Goal: Answer question/provide support: Answer question/provide support

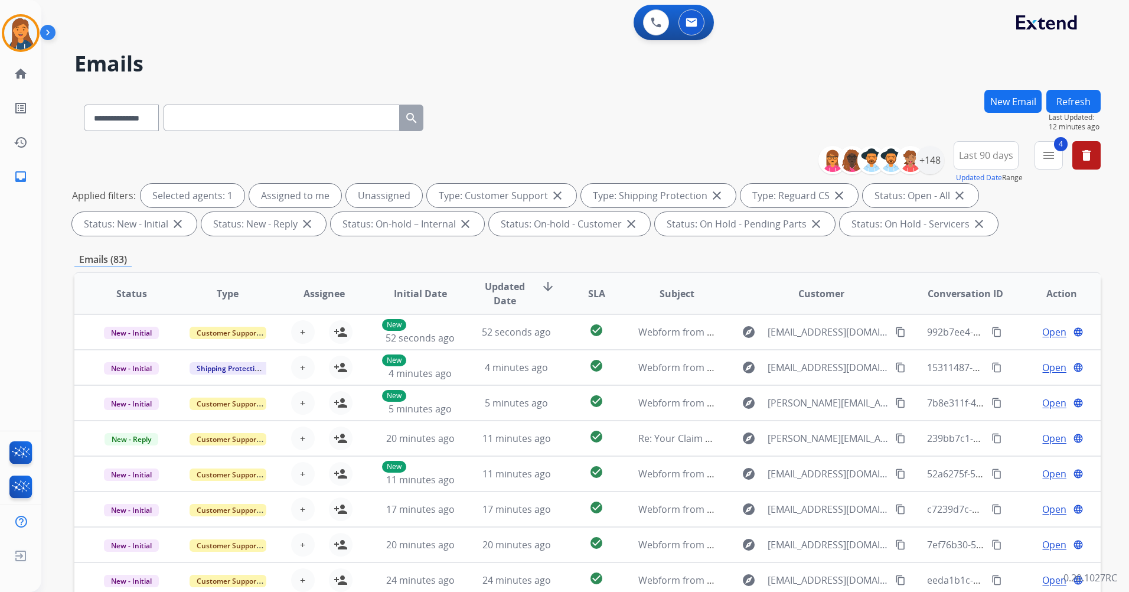
select select "**********"
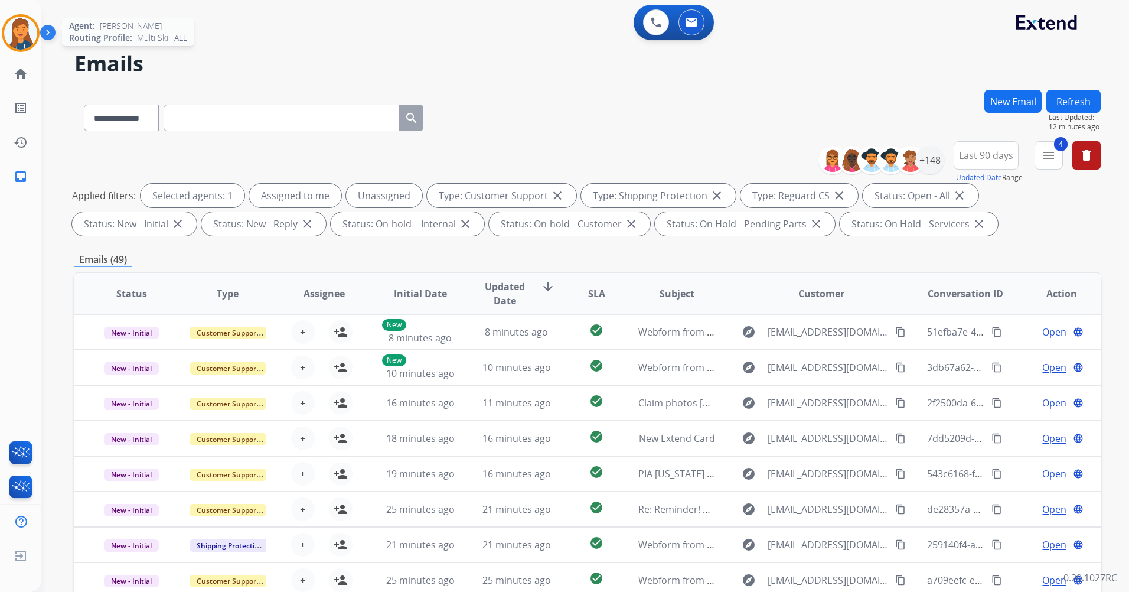
click at [24, 34] on img at bounding box center [20, 33] width 33 height 33
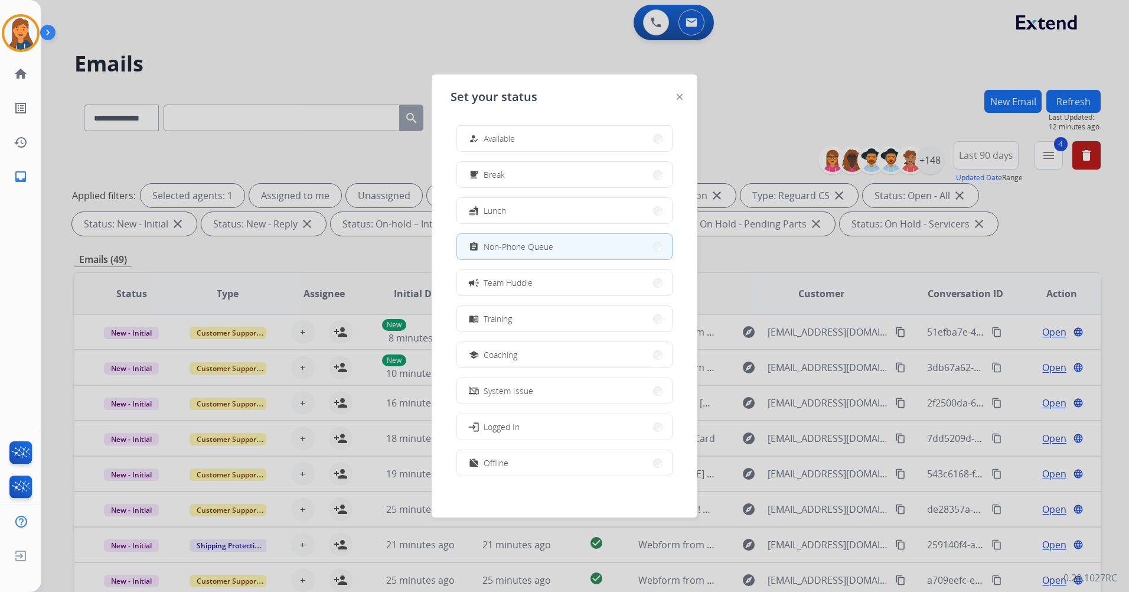
click at [585, 120] on div "how_to_reg Available free_breakfast Break fastfood Lunch assignment Non-Phone Q…" at bounding box center [565, 302] width 228 height 372
click at [579, 131] on button "how_to_reg Available" at bounding box center [564, 138] width 215 height 25
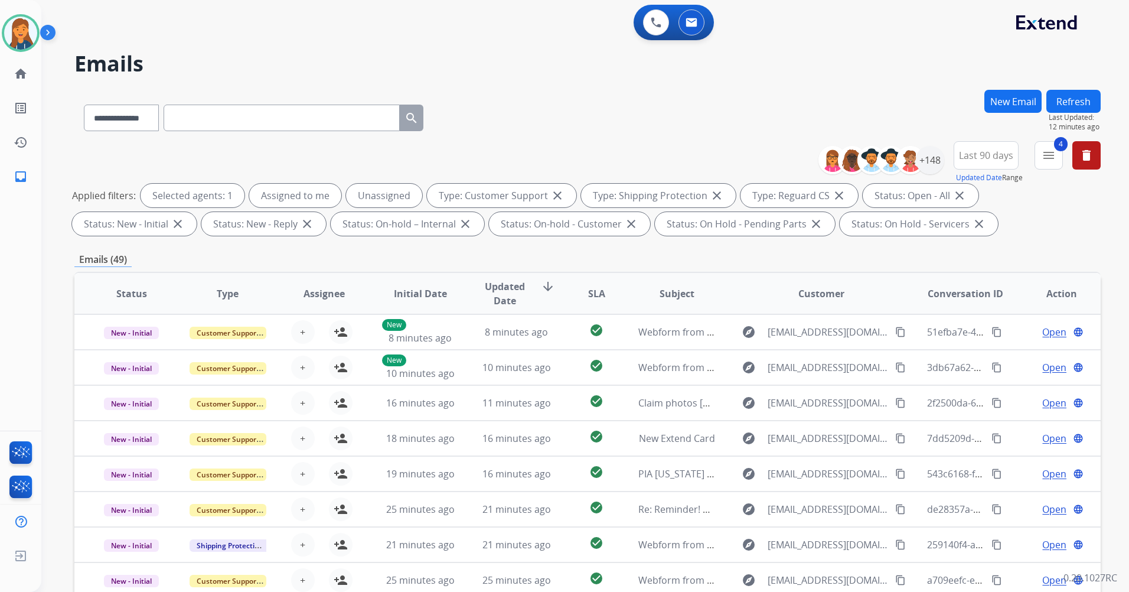
click at [567, 126] on div "**********" at bounding box center [587, 115] width 1026 height 51
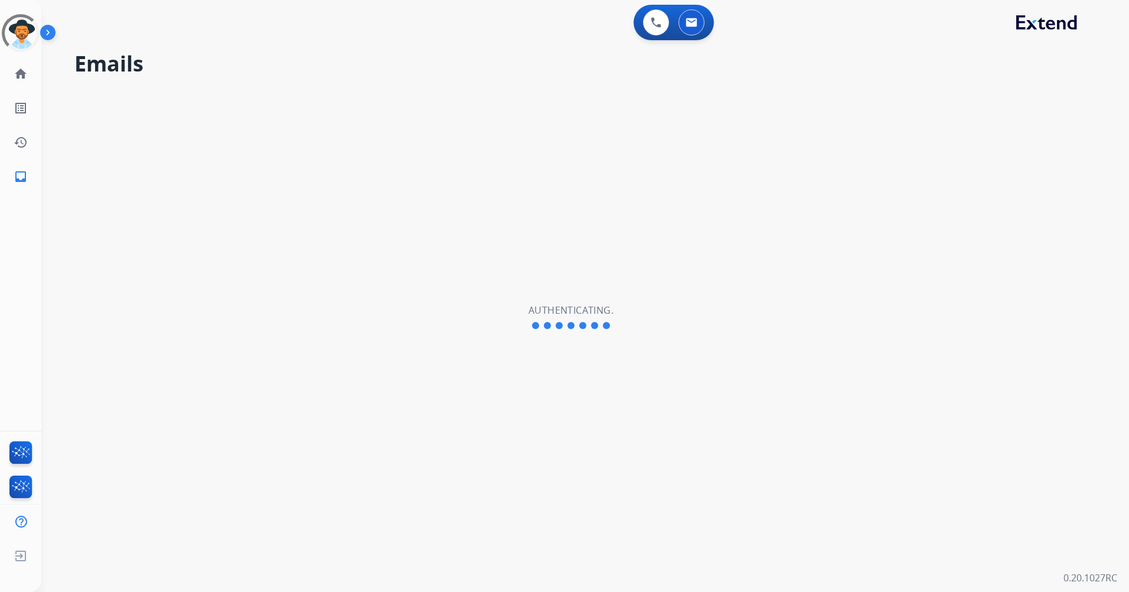
select select "**********"
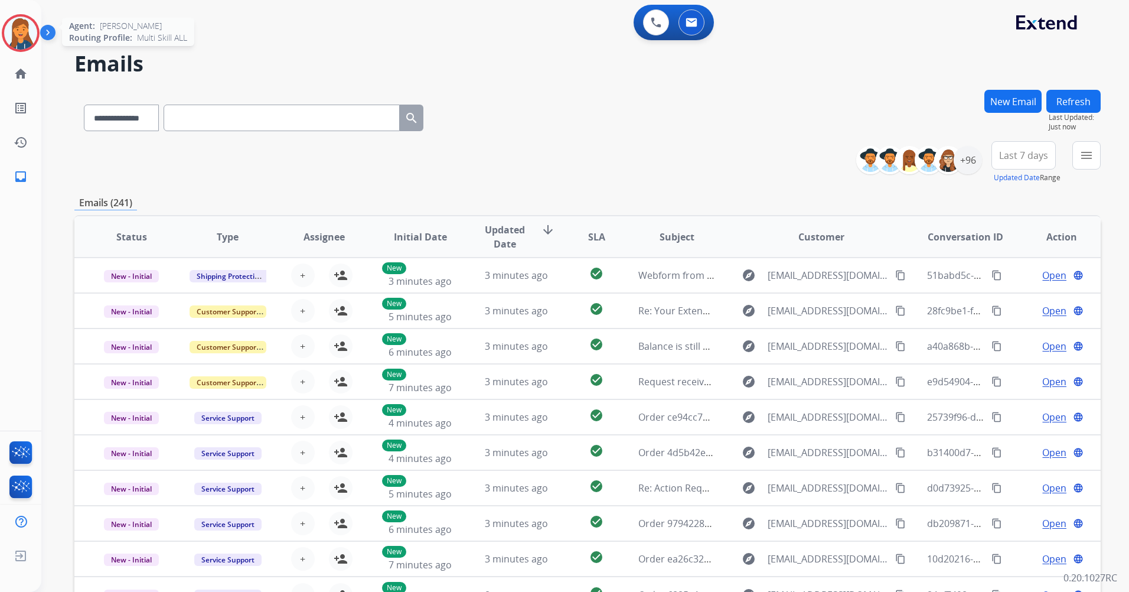
click at [15, 31] on img at bounding box center [20, 33] width 33 height 33
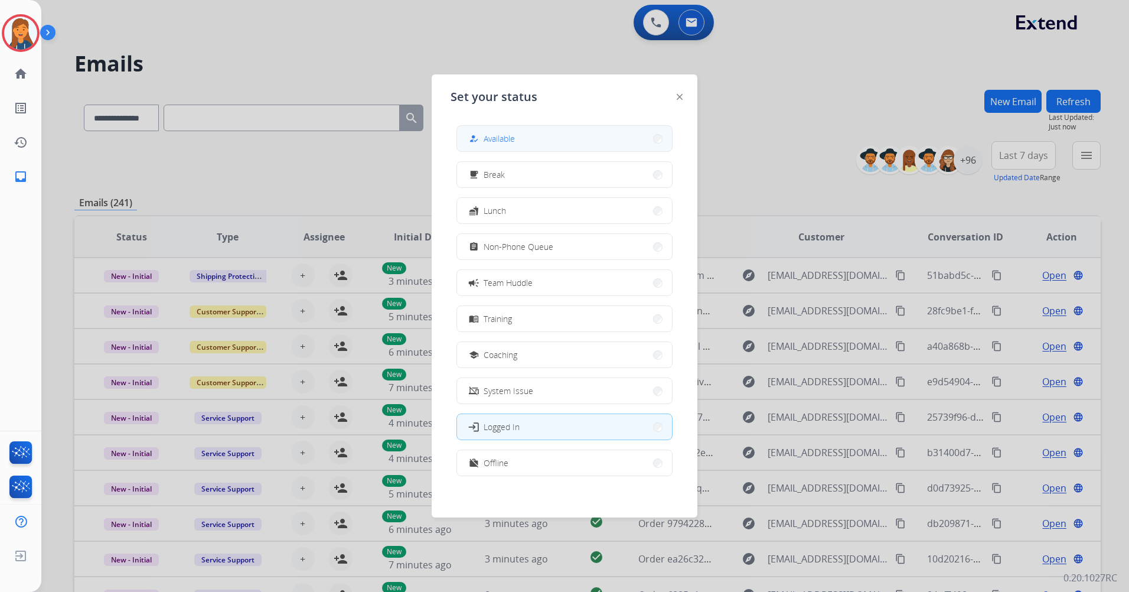
click at [546, 139] on button "how_to_reg Available" at bounding box center [564, 138] width 215 height 25
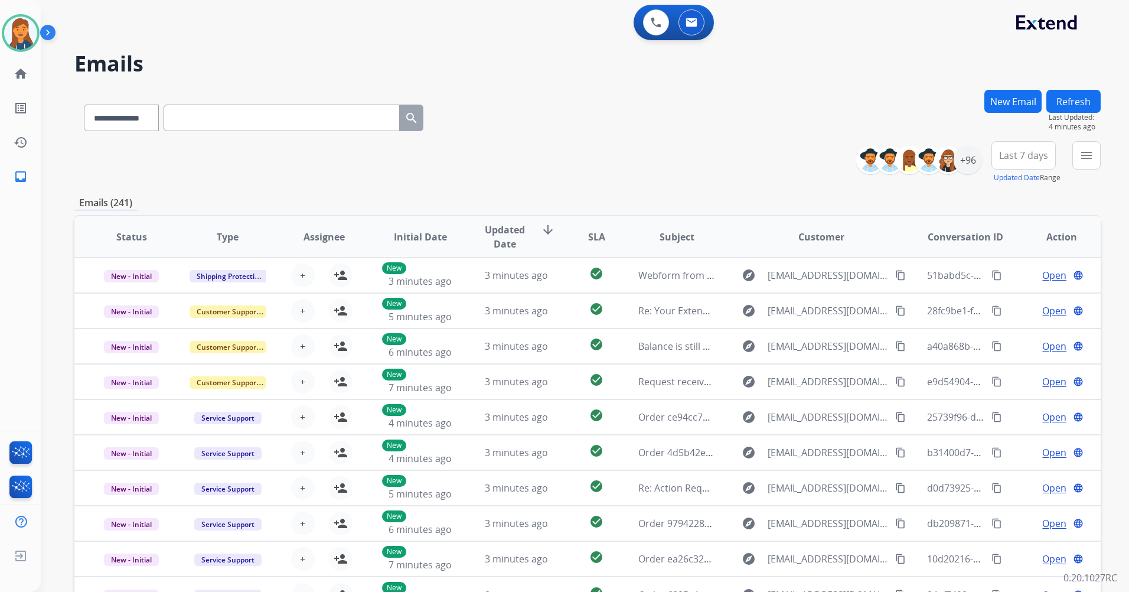
click at [1045, 148] on button "Last 7 days" at bounding box center [1023, 155] width 64 height 28
click at [1000, 296] on div "Last 90 days" at bounding box center [1019, 299] width 65 height 18
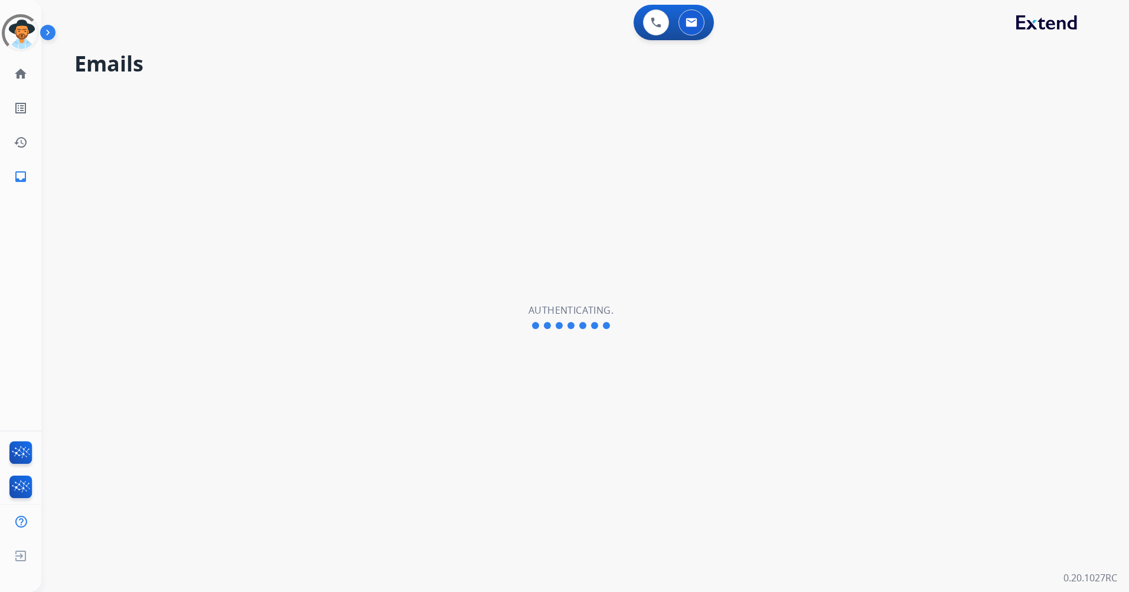
select select "**********"
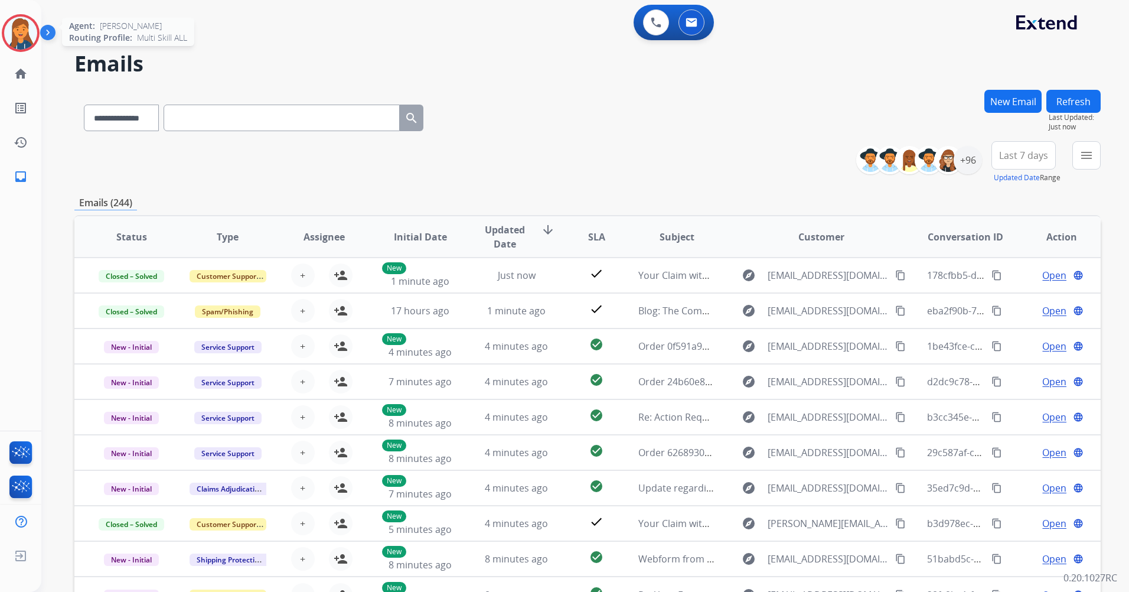
drag, startPoint x: 19, startPoint y: 37, endPoint x: 28, endPoint y: 39, distance: 8.6
click at [20, 37] on img at bounding box center [20, 33] width 33 height 33
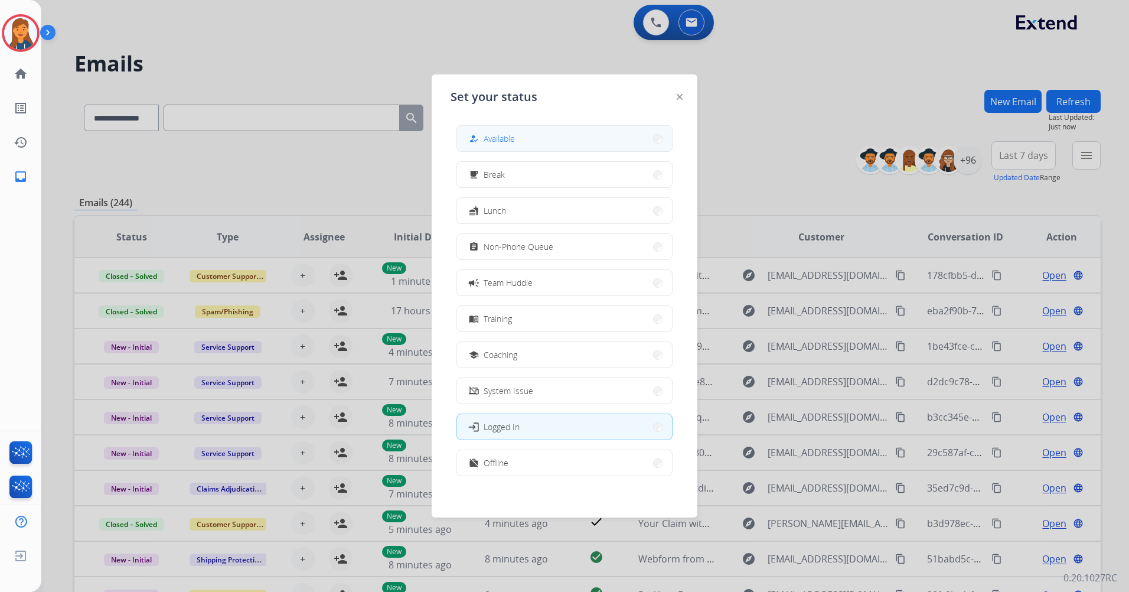
click at [595, 125] on div "how_to_reg Available" at bounding box center [564, 138] width 216 height 27
drag, startPoint x: 501, startPoint y: 136, endPoint x: 406, endPoint y: 37, distance: 137.8
click at [500, 137] on span "Available" at bounding box center [499, 138] width 31 height 12
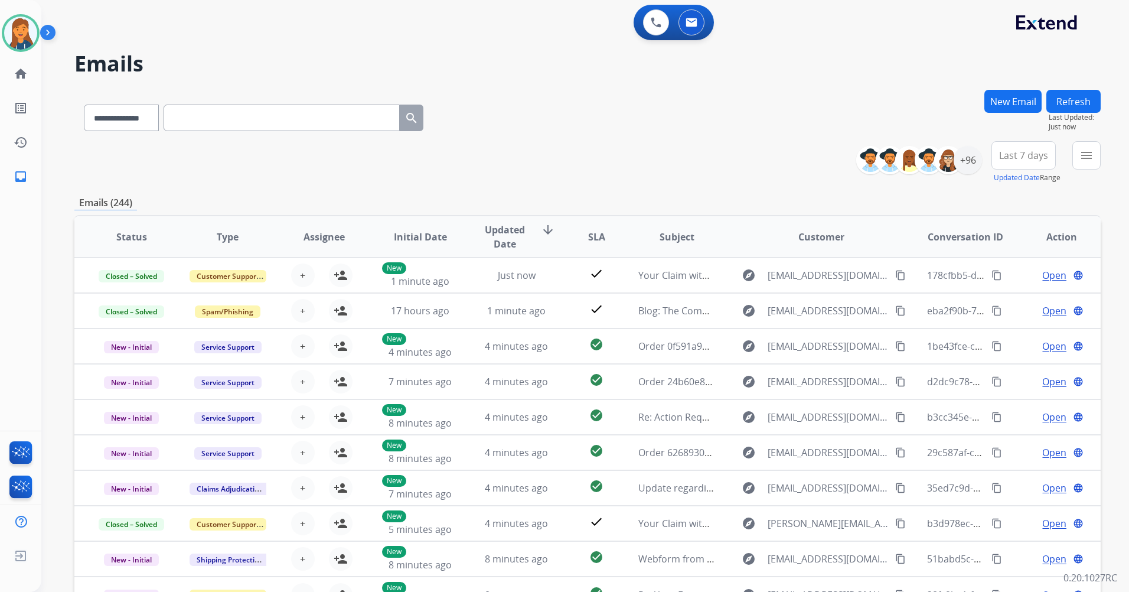
click at [1019, 155] on span "Last 7 days" at bounding box center [1023, 155] width 49 height 5
click at [1007, 299] on div "Last 90 days" at bounding box center [1019, 299] width 65 height 18
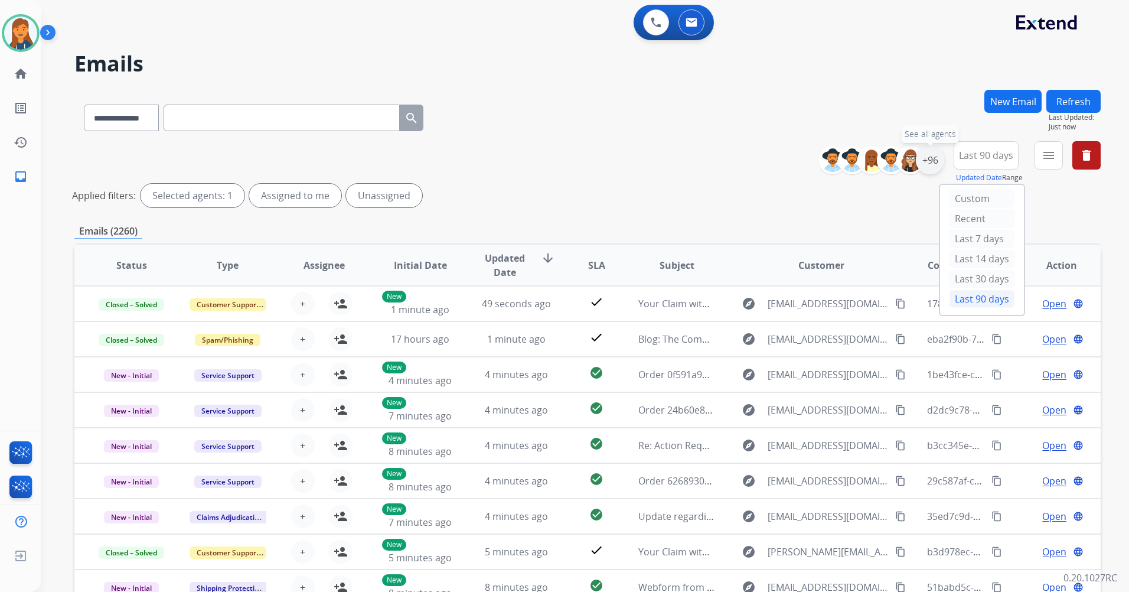
click at [932, 158] on div "+96" at bounding box center [930, 160] width 28 height 28
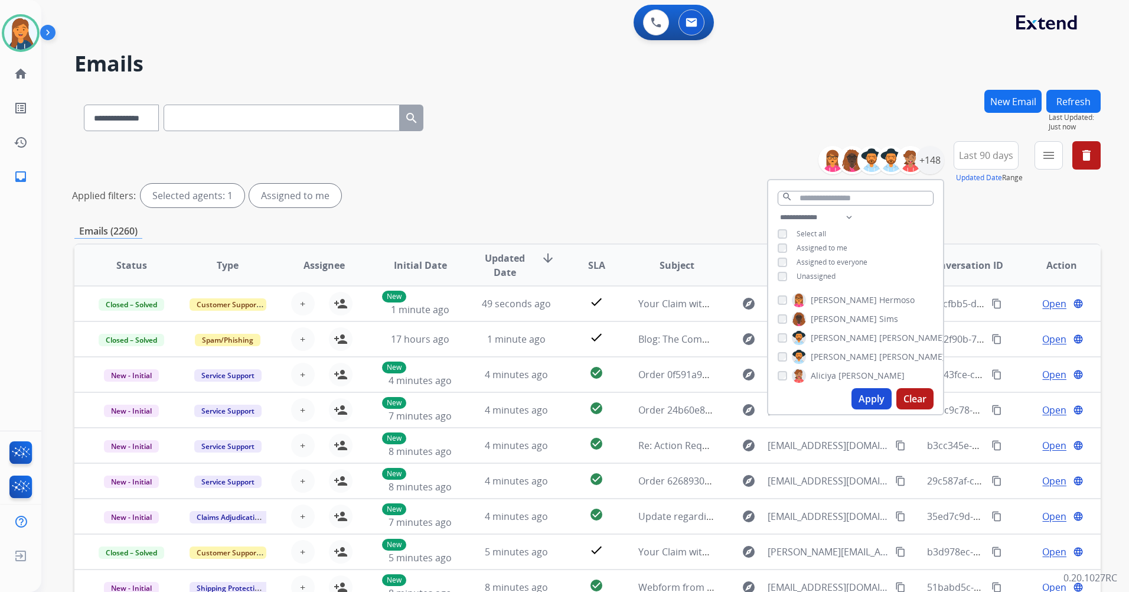
click at [874, 394] on button "Apply" at bounding box center [872, 398] width 40 height 21
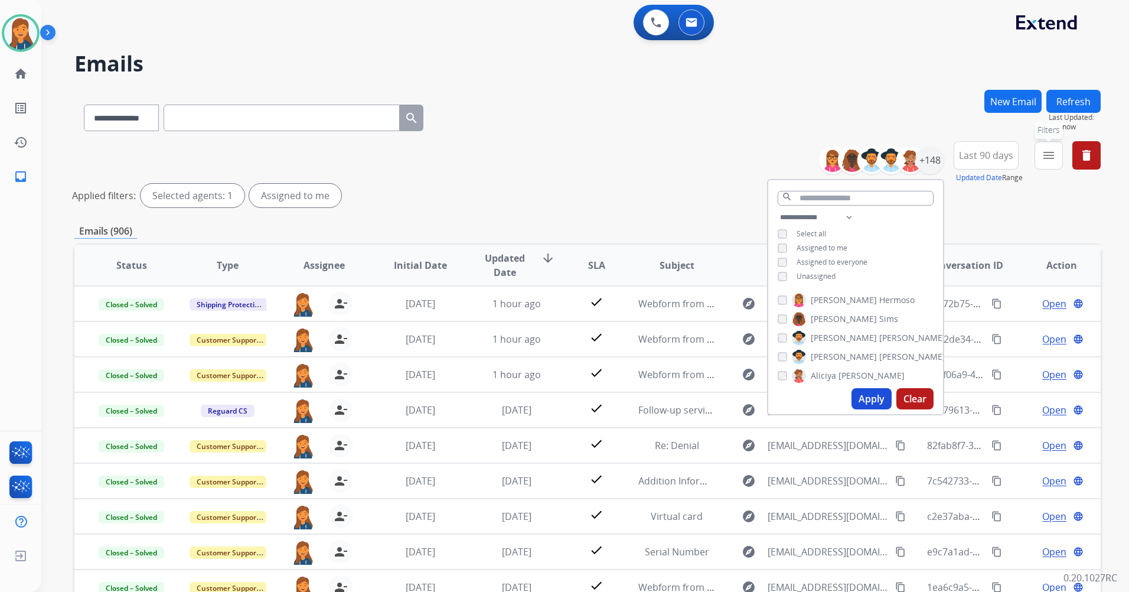
click at [1047, 156] on mat-icon "menu" at bounding box center [1049, 155] width 14 height 14
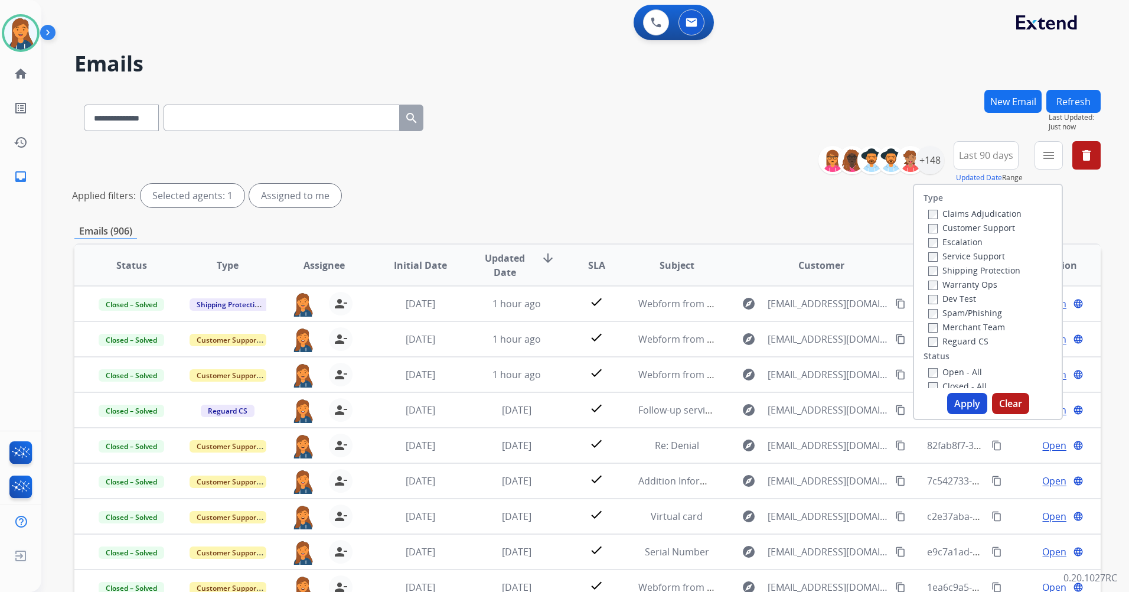
click at [970, 224] on label "Customer Support" at bounding box center [971, 227] width 87 height 11
click at [960, 270] on label "Shipping Protection" at bounding box center [974, 270] width 92 height 11
click at [952, 345] on label "Reguard CS" at bounding box center [958, 340] width 60 height 11
click at [948, 373] on label "Open - All" at bounding box center [955, 371] width 54 height 11
click at [956, 399] on button "Apply" at bounding box center [967, 403] width 40 height 21
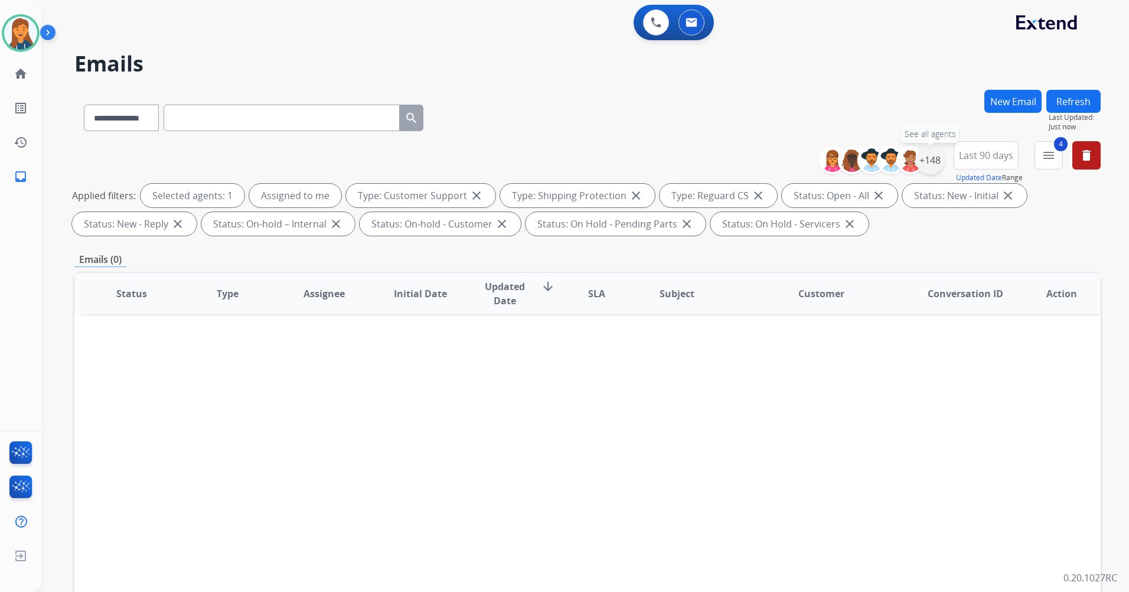
click at [934, 169] on div "+148" at bounding box center [930, 160] width 28 height 28
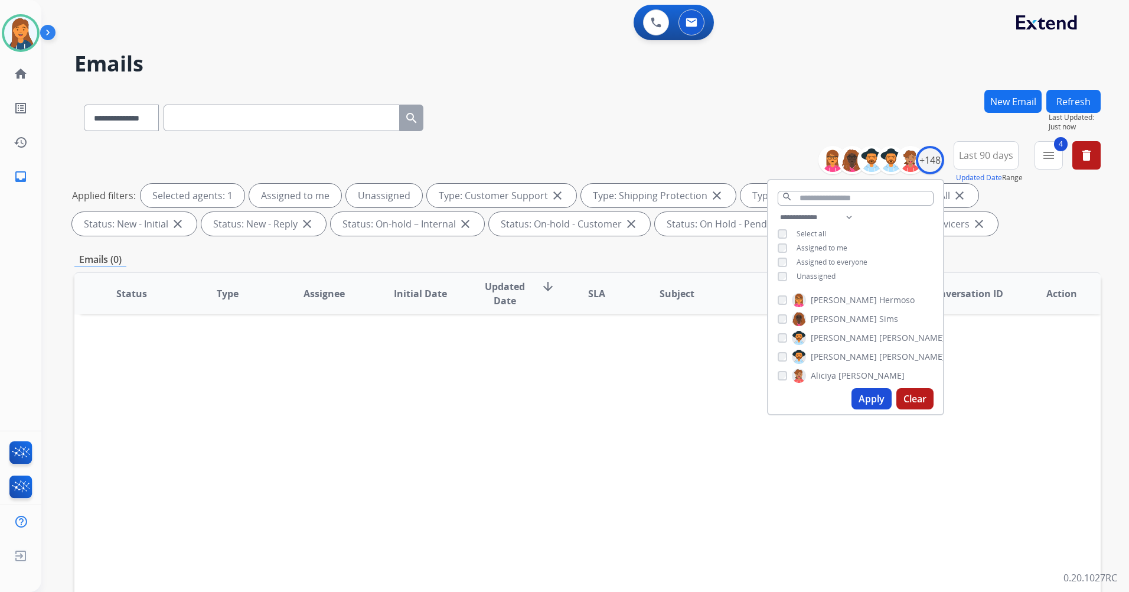
click at [876, 402] on button "Apply" at bounding box center [872, 398] width 40 height 21
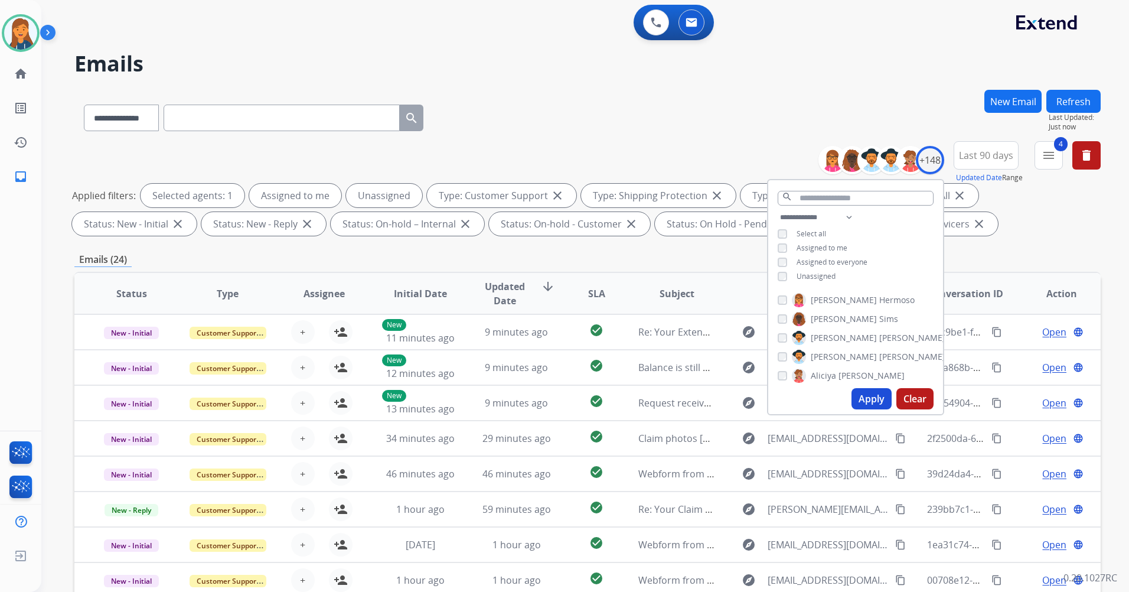
click at [714, 265] on div "Emails (24)" at bounding box center [587, 259] width 1026 height 15
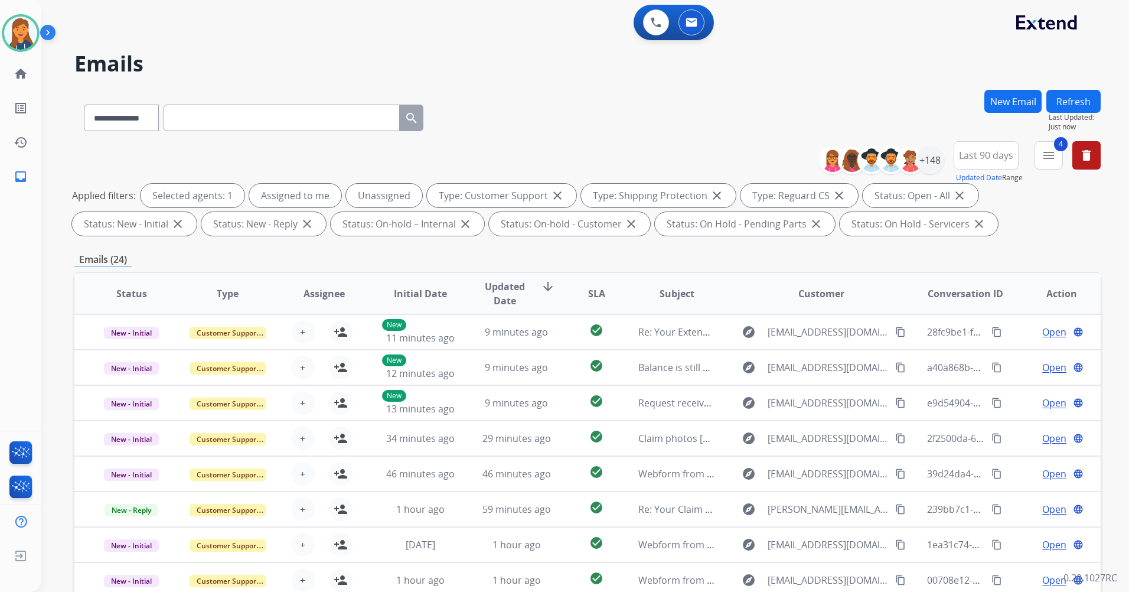
scroll to position [137, 0]
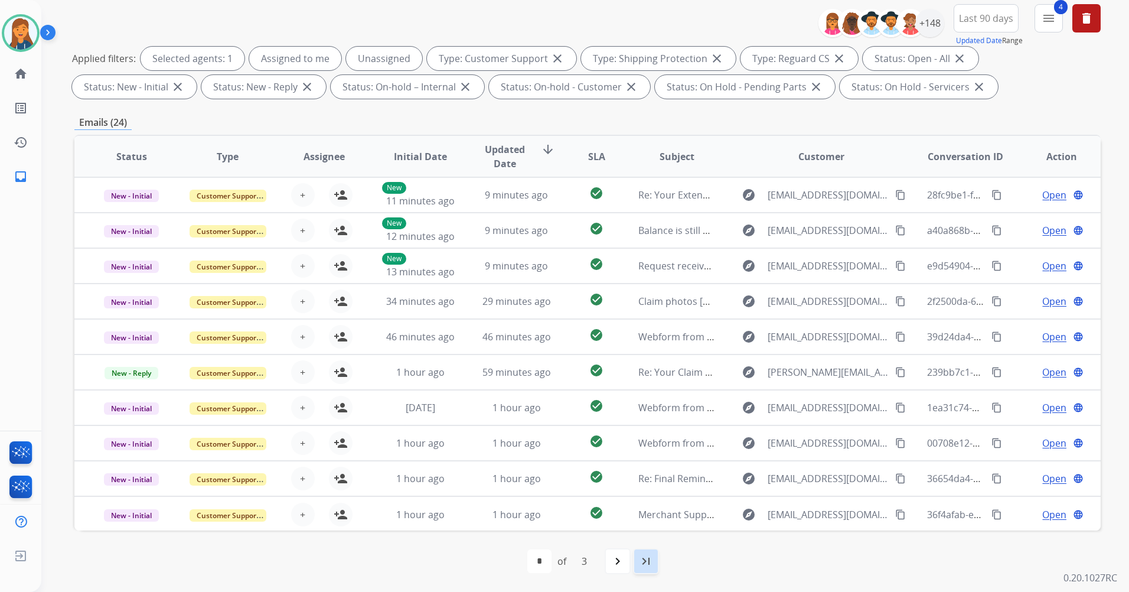
click at [649, 557] on mat-icon "last_page" at bounding box center [646, 561] width 14 height 14
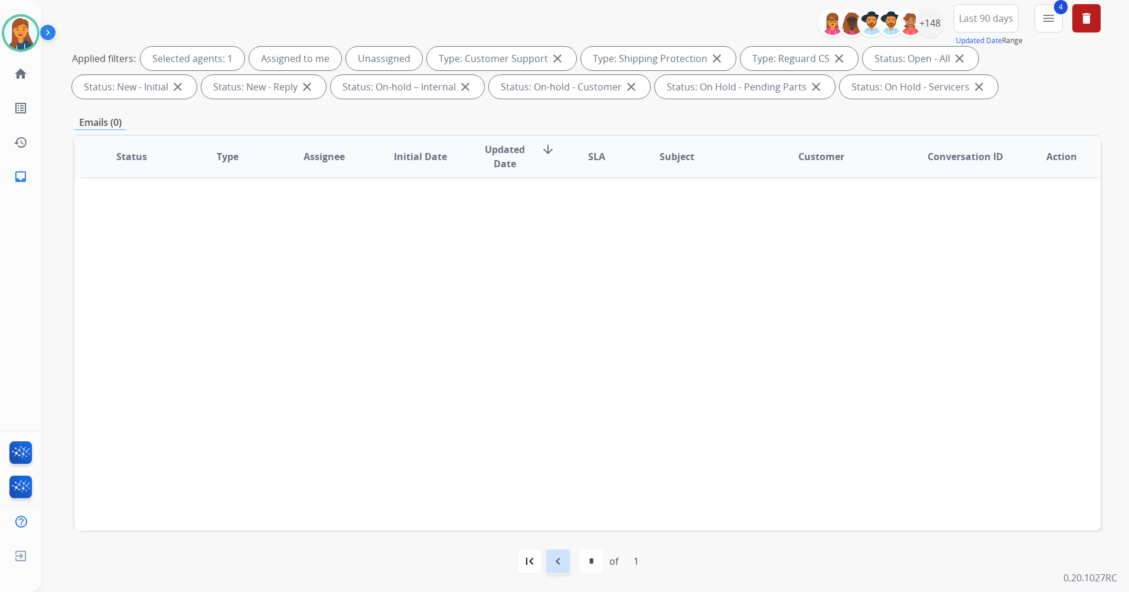
click at [566, 558] on div "navigate_before" at bounding box center [558, 561] width 26 height 26
select select
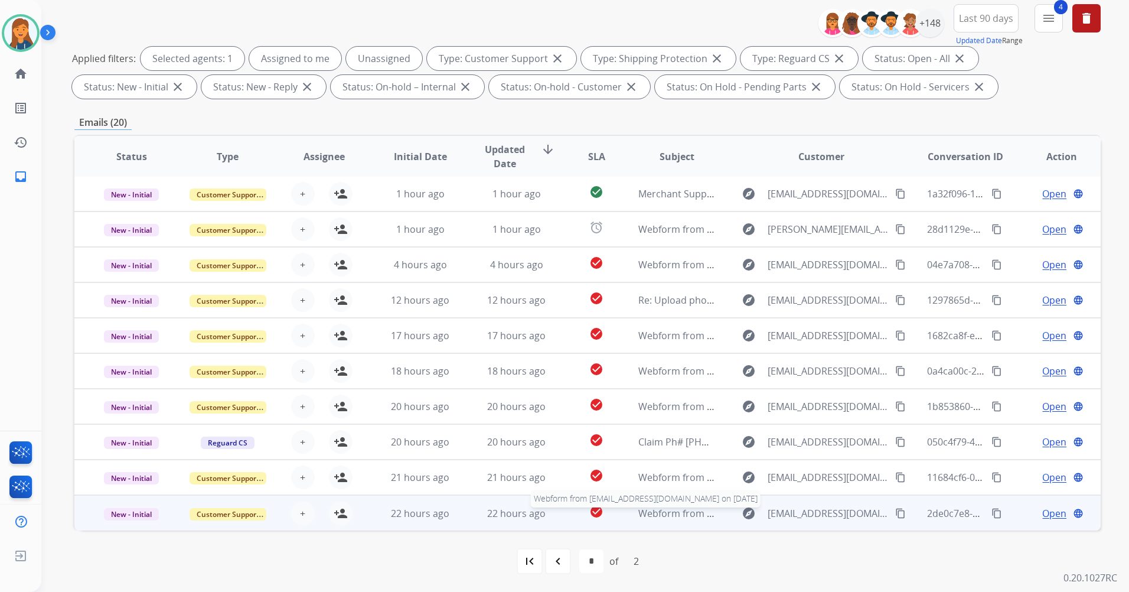
click at [657, 517] on span "Webform from tlt92504@gmail.com on 09/21/2025" at bounding box center [772, 513] width 268 height 13
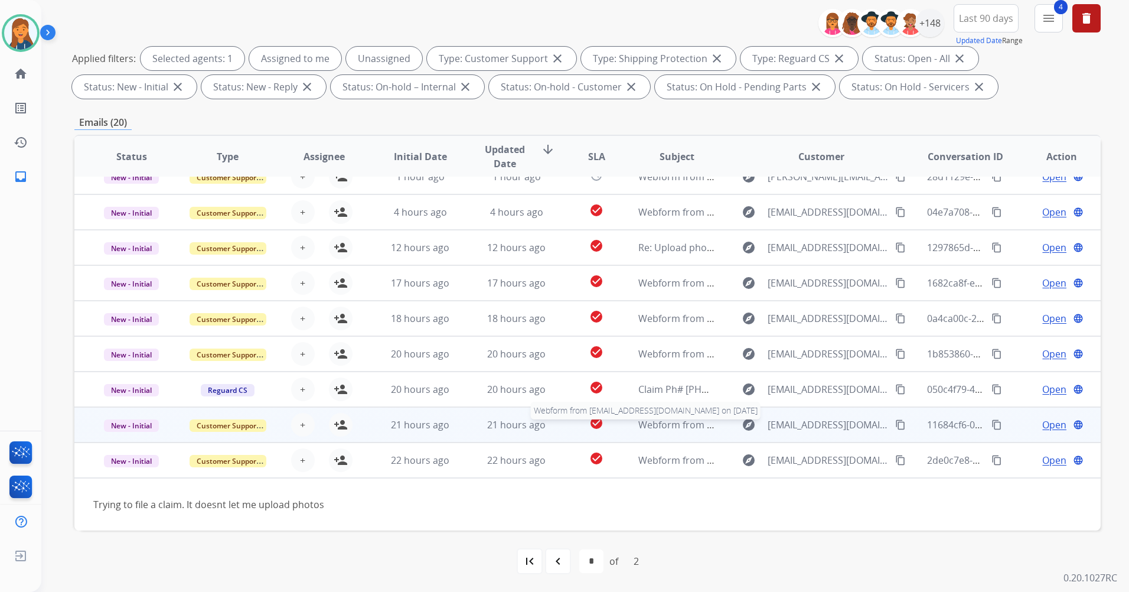
click at [683, 425] on span "Webform from mookie50@comporium.net on 09/21/2025" at bounding box center [772, 424] width 268 height 13
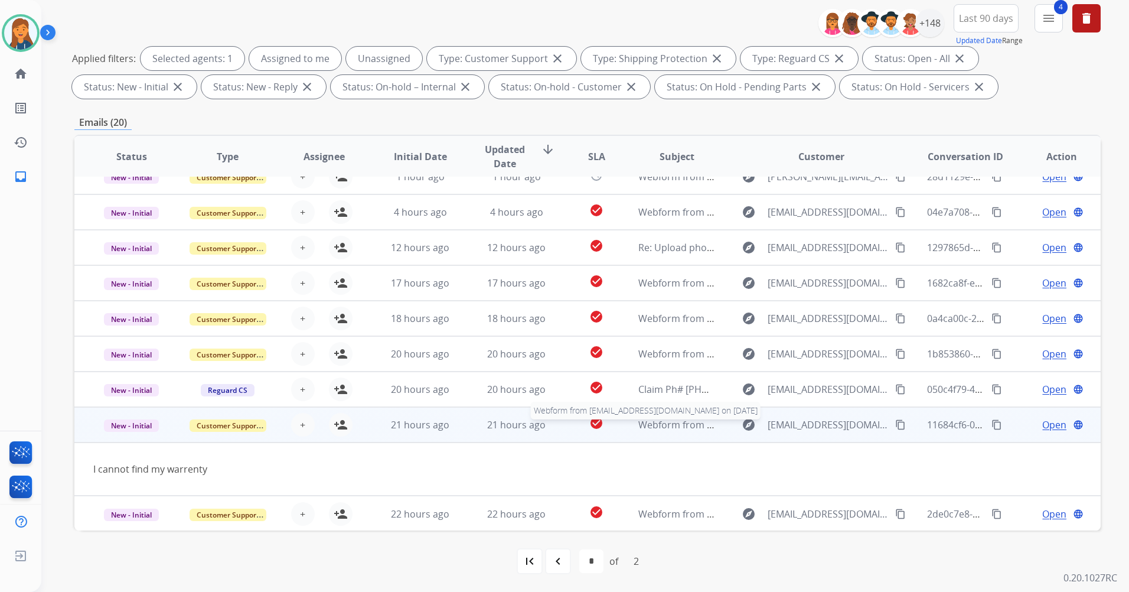
scroll to position [54, 0]
click at [895, 426] on mat-icon "content_copy" at bounding box center [900, 424] width 11 height 11
click at [338, 429] on mat-icon "person_add" at bounding box center [341, 424] width 14 height 14
click at [1046, 423] on span "Open" at bounding box center [1054, 424] width 24 height 14
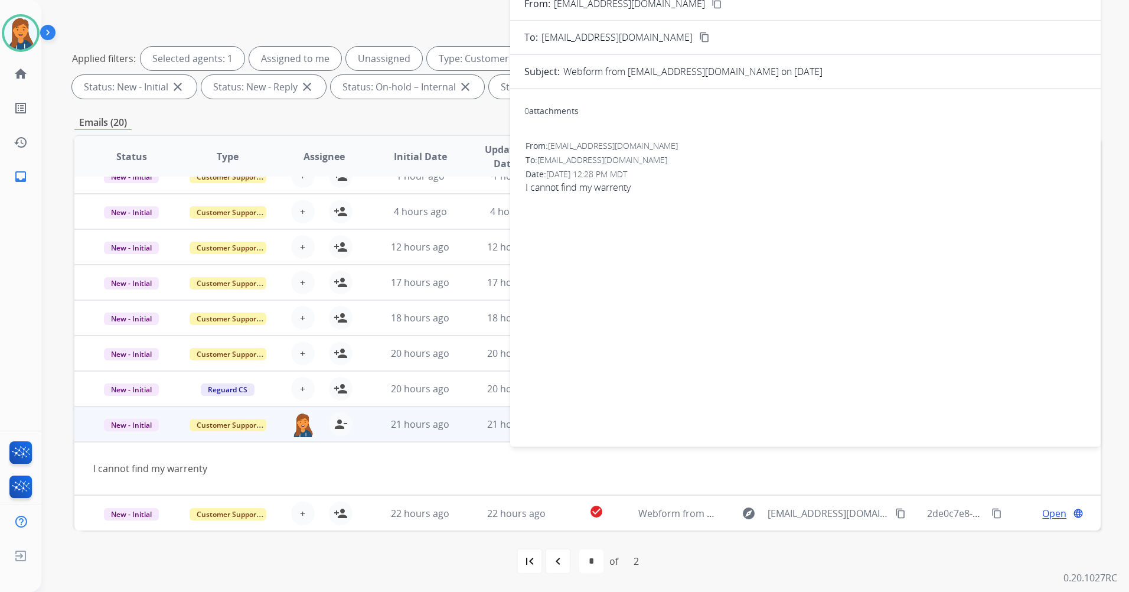
scroll to position [0, 0]
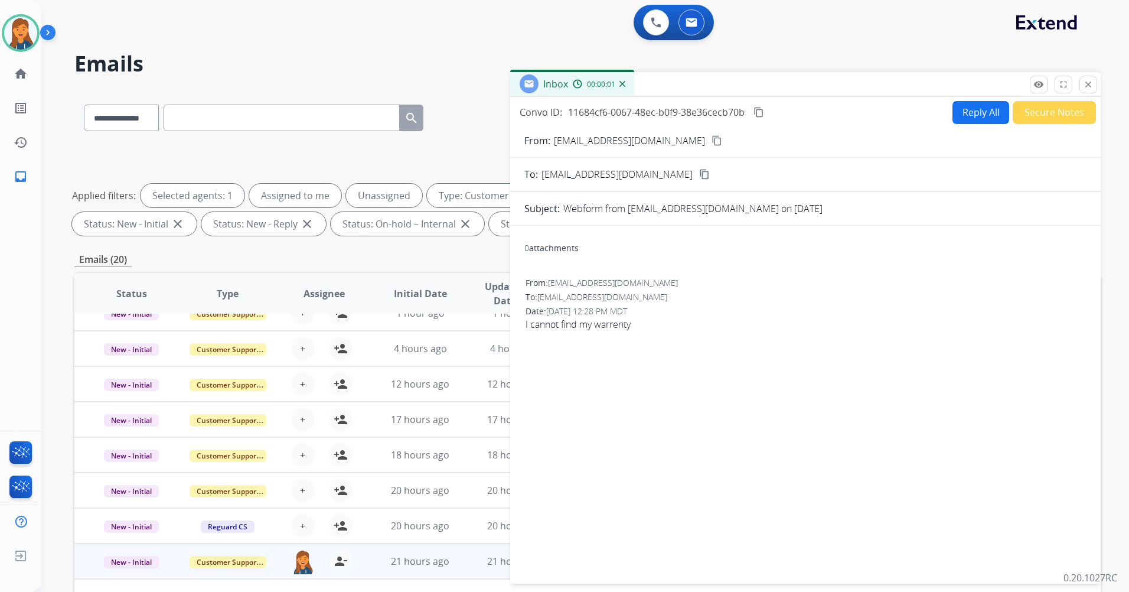
click at [980, 119] on button "Reply All" at bounding box center [980, 112] width 57 height 23
select select "**********"
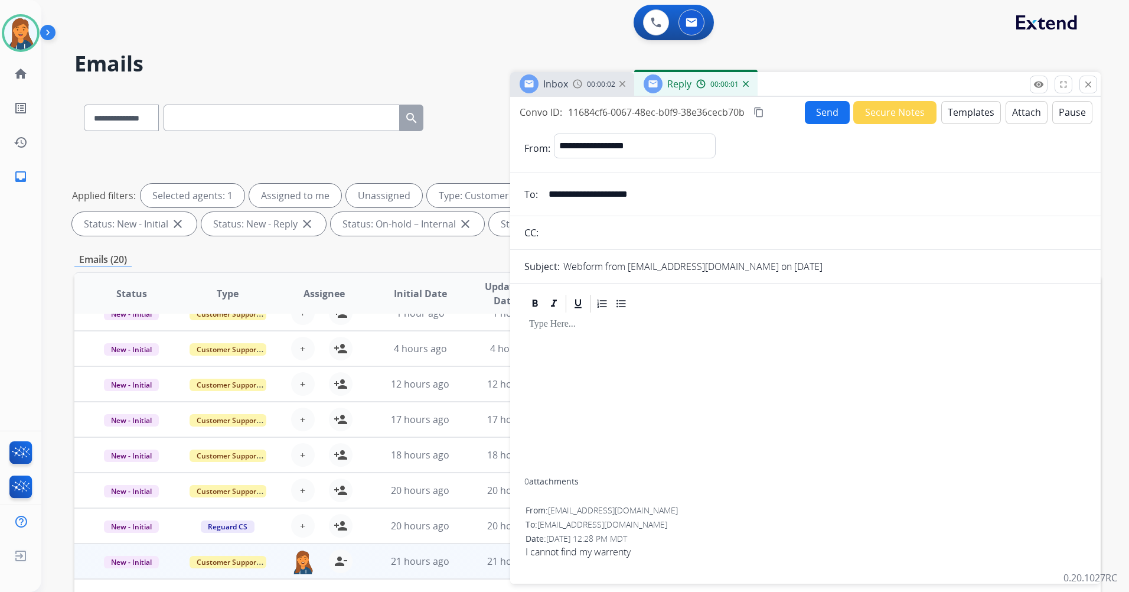
click at [974, 118] on button "Templates" at bounding box center [971, 112] width 60 height 23
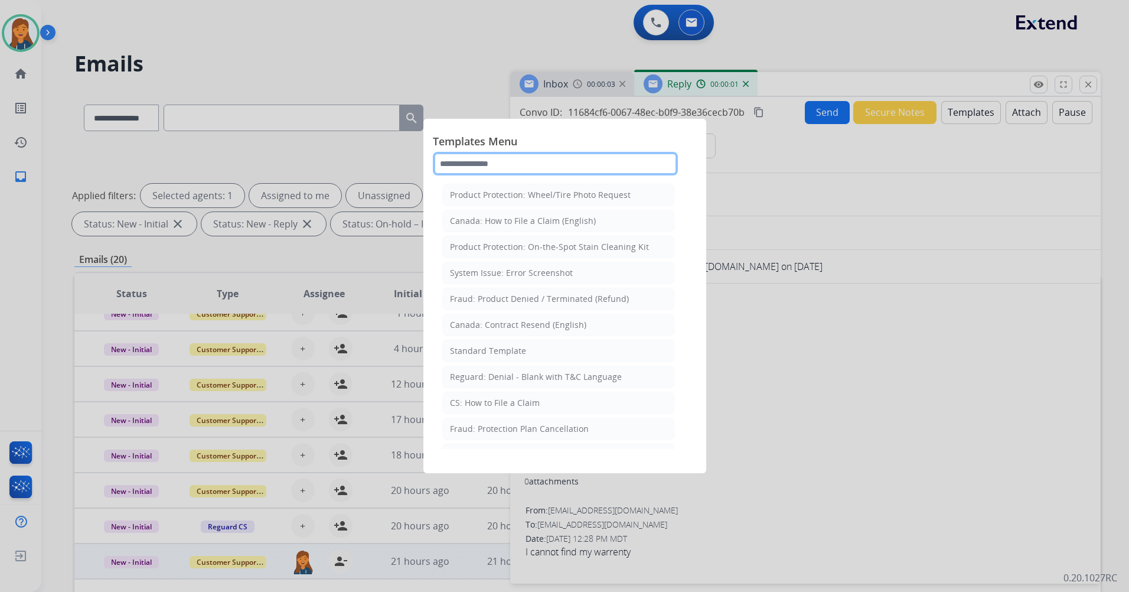
click at [513, 168] on input "text" at bounding box center [555, 164] width 245 height 24
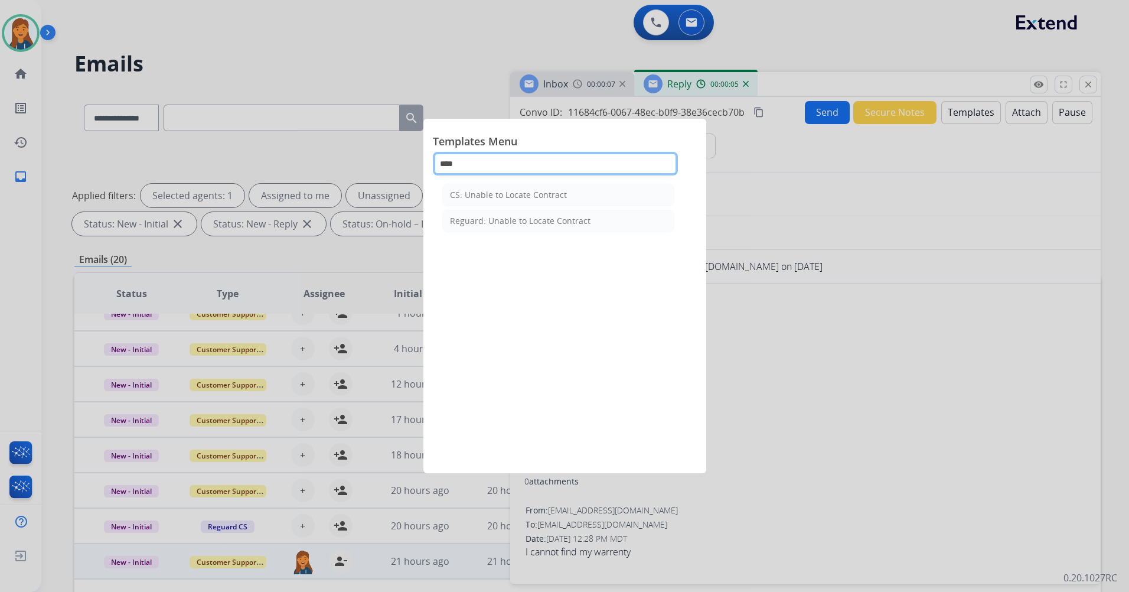
type input "****"
click at [553, 183] on div "CS: Unable to Locate Contract Reguard: Unable to Locate Contract" at bounding box center [558, 314] width 251 height 269
click at [546, 204] on li "CS: Unable to Locate Contract" at bounding box center [558, 195] width 232 height 22
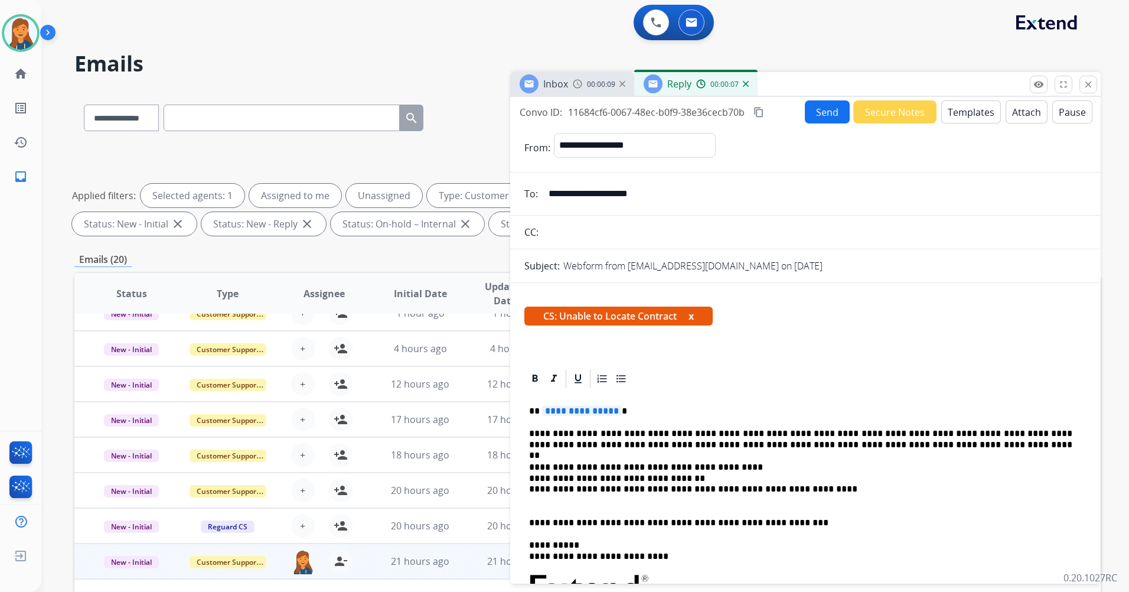
click at [579, 410] on span "**********" at bounding box center [582, 411] width 80 height 10
click at [818, 126] on form "**********" at bounding box center [805, 511] width 591 height 777
click at [818, 112] on button "Send" at bounding box center [827, 111] width 45 height 23
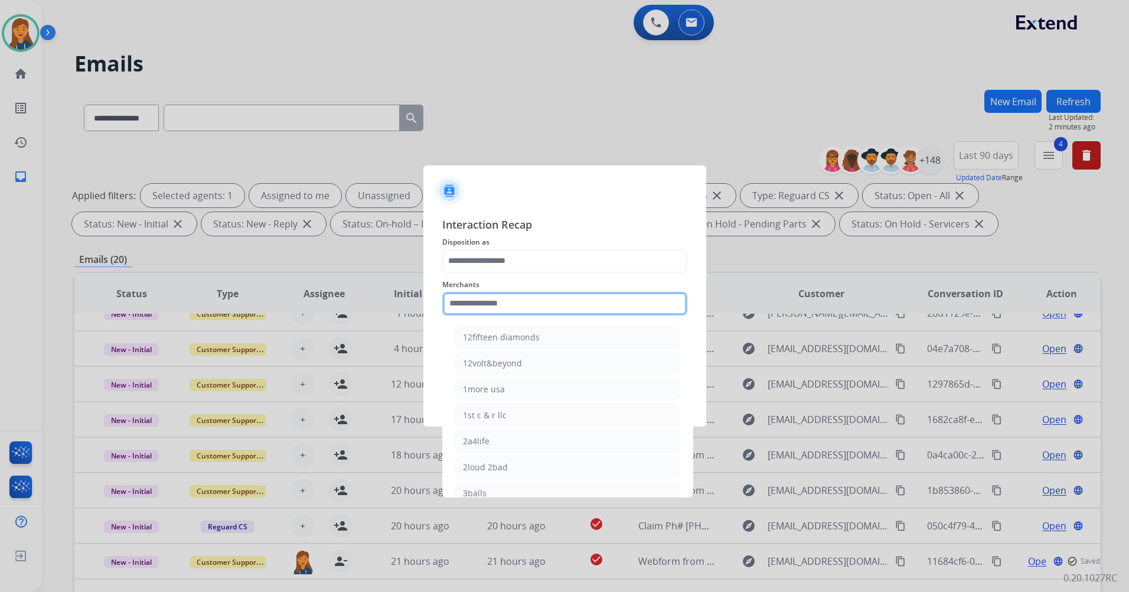
click at [534, 299] on input "text" at bounding box center [564, 304] width 245 height 24
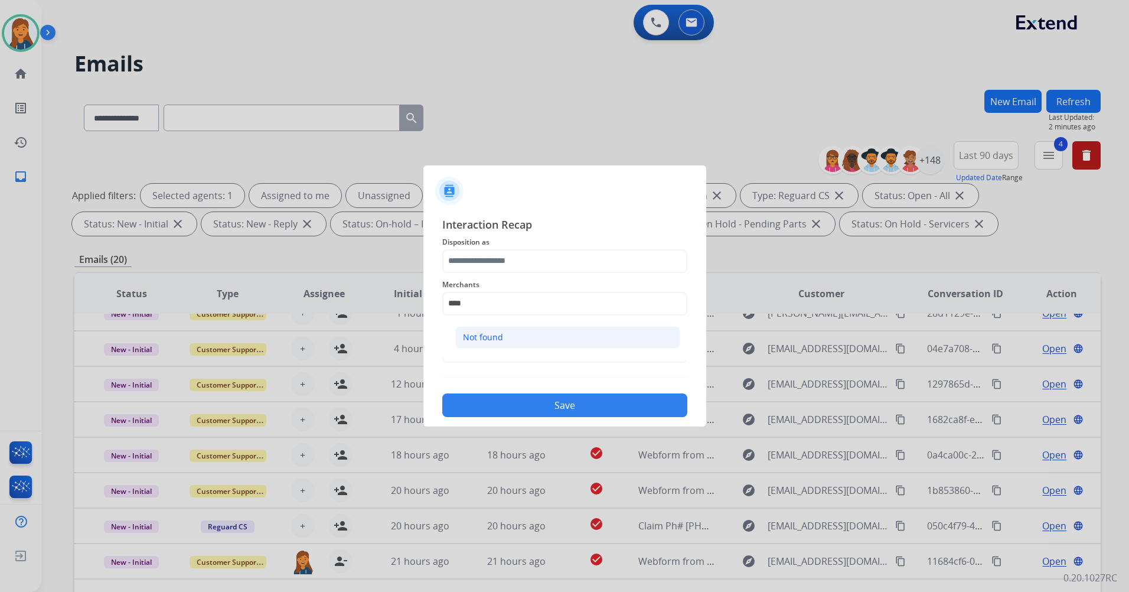
click at [475, 335] on div "Not found" at bounding box center [483, 337] width 40 height 12
type input "*********"
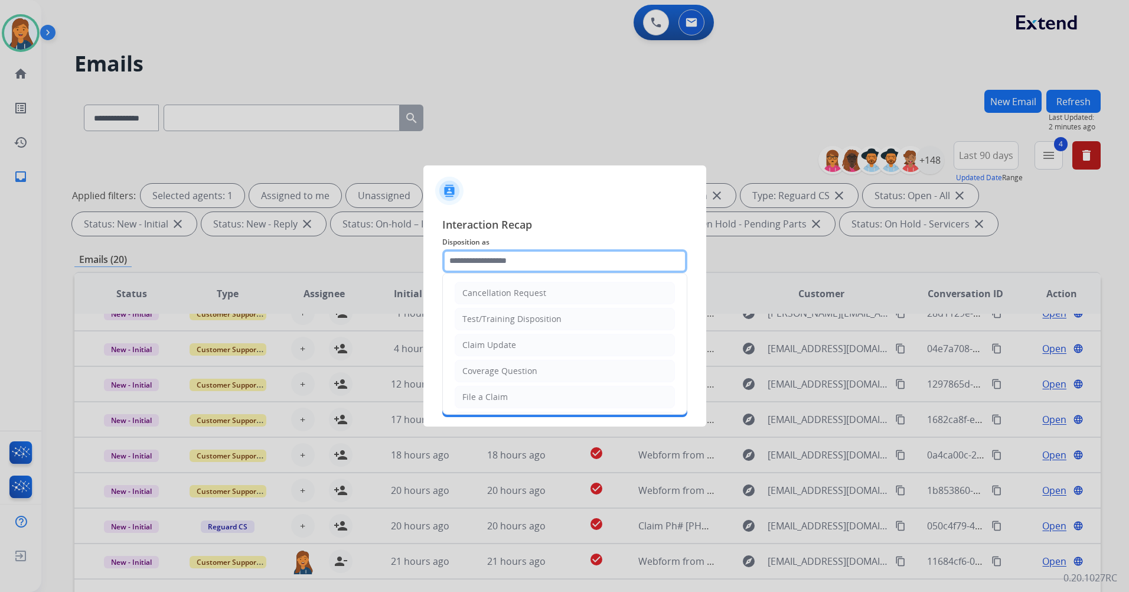
click at [481, 262] on input "text" at bounding box center [564, 261] width 245 height 24
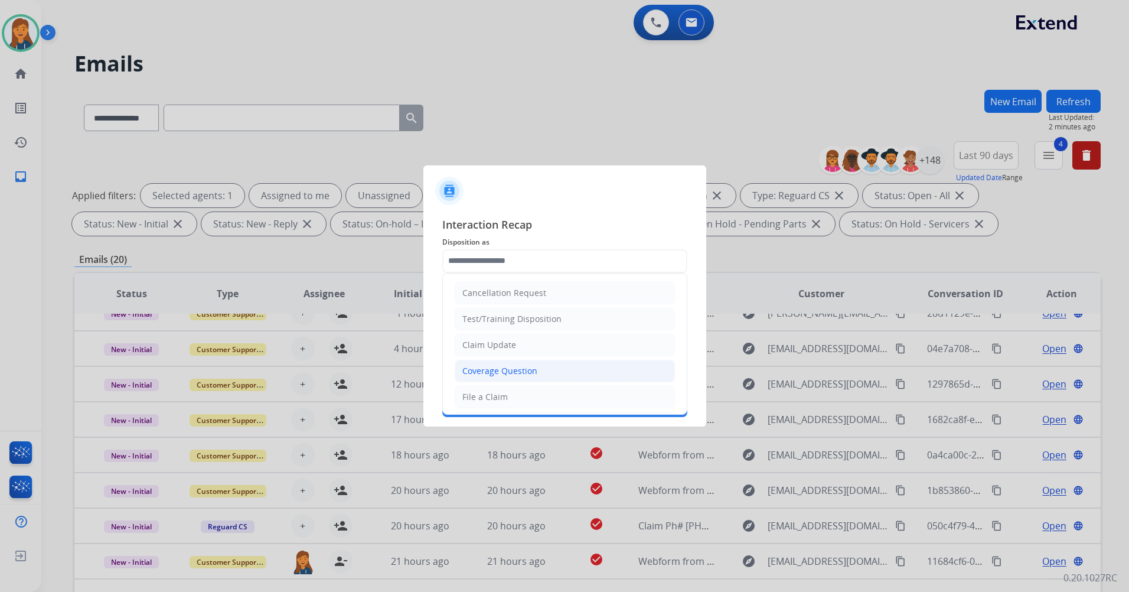
click at [474, 374] on div "Coverage Question" at bounding box center [499, 371] width 75 height 12
type input "**********"
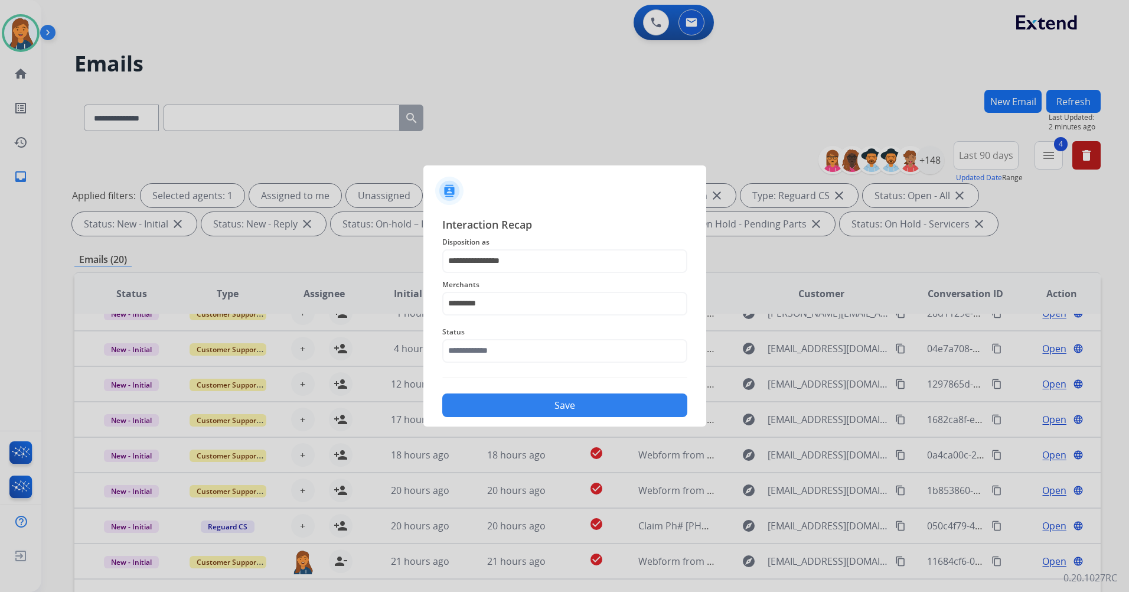
drag, startPoint x: 475, startPoint y: 370, endPoint x: 476, endPoint y: 360, distance: 10.6
click at [476, 370] on div "**********" at bounding box center [564, 316] width 245 height 201
click at [476, 355] on input "text" at bounding box center [564, 351] width 245 height 24
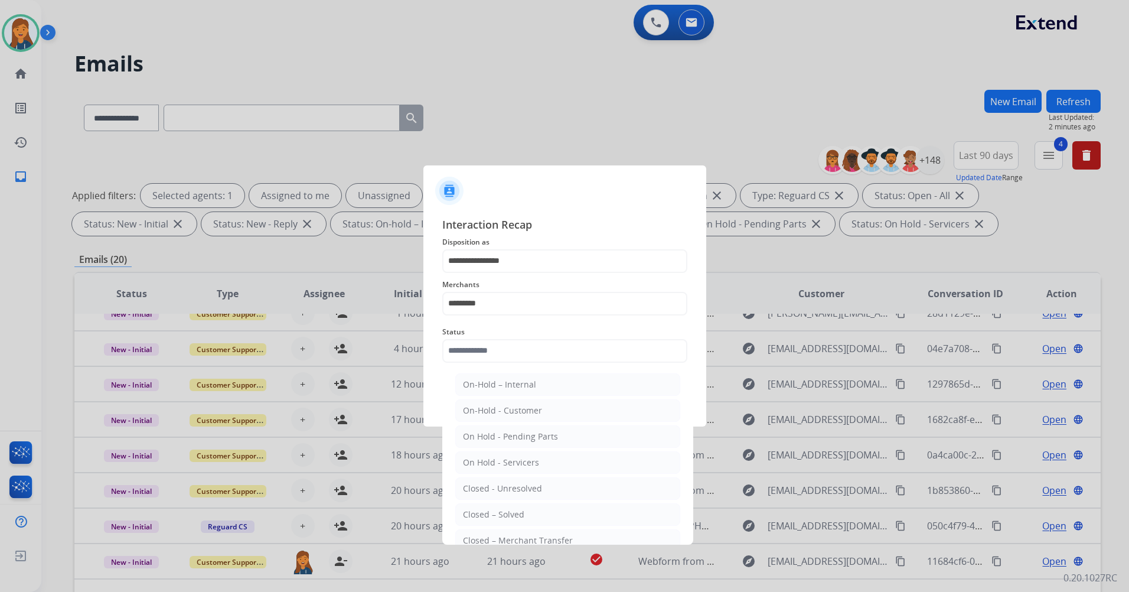
drag, startPoint x: 491, startPoint y: 506, endPoint x: 505, endPoint y: 442, distance: 65.5
click at [491, 507] on li "Closed – Solved" at bounding box center [567, 514] width 225 height 22
type input "**********"
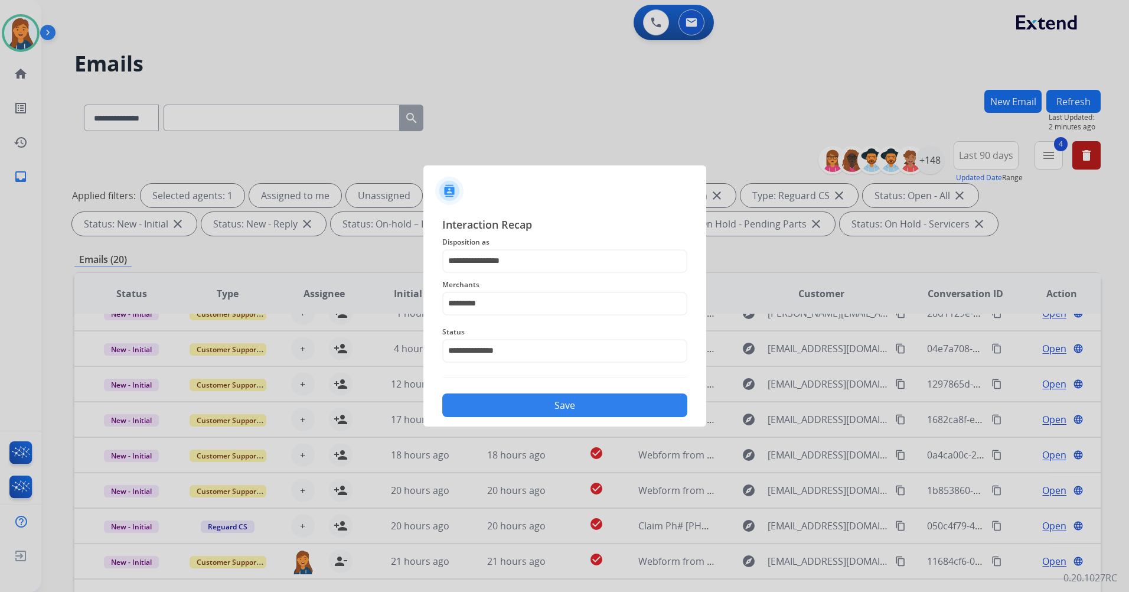
click at [520, 399] on button "Save" at bounding box center [564, 405] width 245 height 24
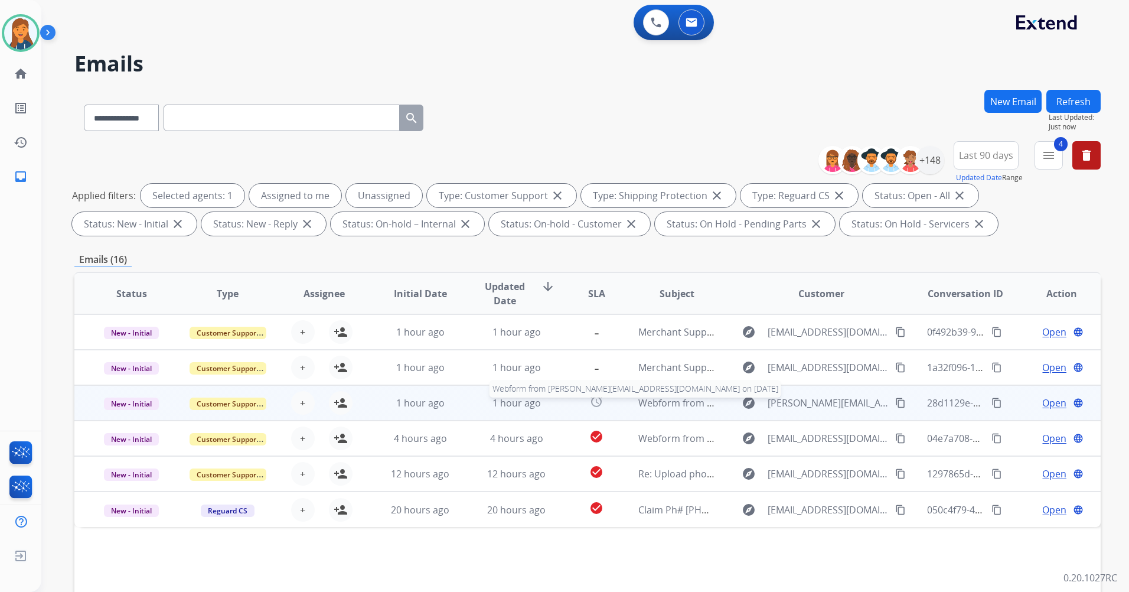
click at [671, 405] on span "Webform from Jarred@paragonmeds.com on 09/22/2025" at bounding box center [808, 402] width 341 height 13
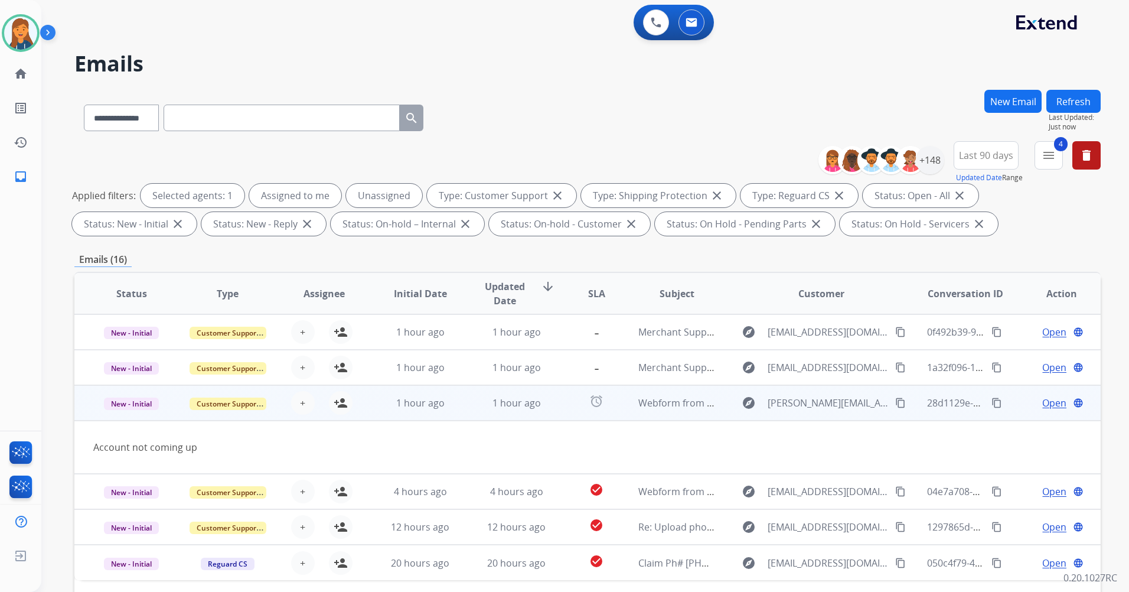
click at [895, 401] on mat-icon "content_copy" at bounding box center [900, 402] width 11 height 11
click at [347, 404] on button "person_add Assign to Me" at bounding box center [341, 403] width 24 height 24
click at [1053, 408] on span "Open" at bounding box center [1054, 403] width 24 height 14
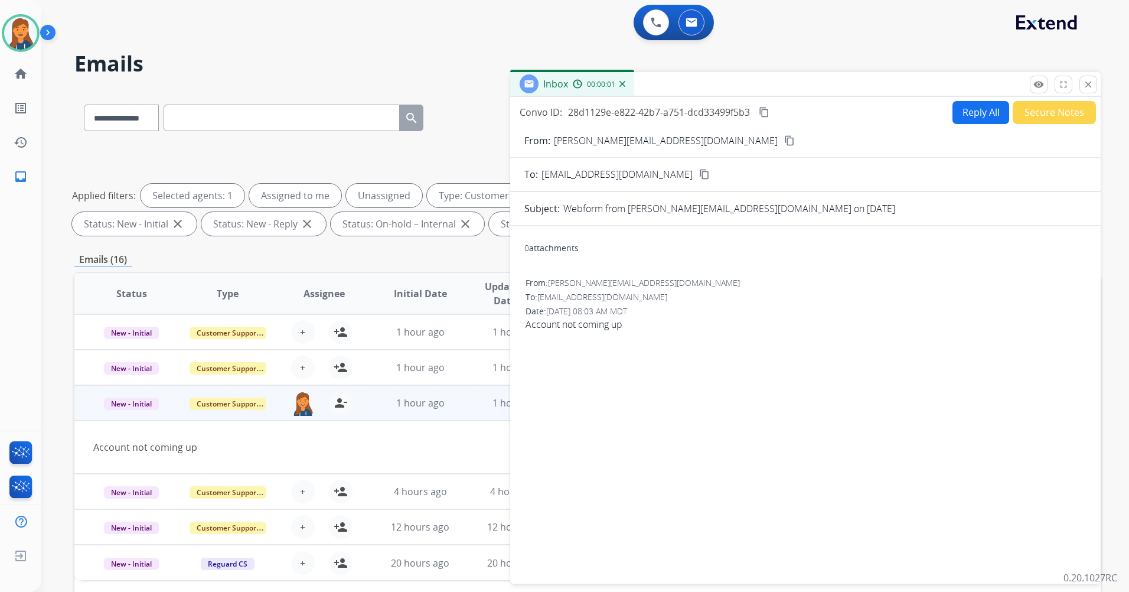
click at [988, 113] on button "Reply All" at bounding box center [980, 112] width 57 height 23
select select "**********"
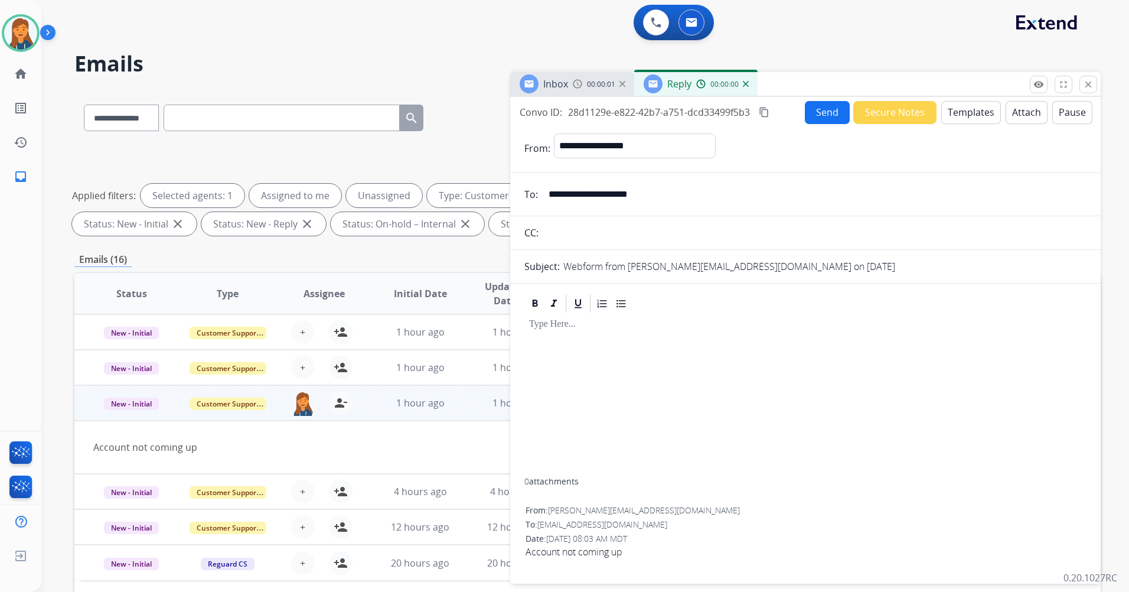
click at [981, 113] on button "Templates" at bounding box center [971, 112] width 60 height 23
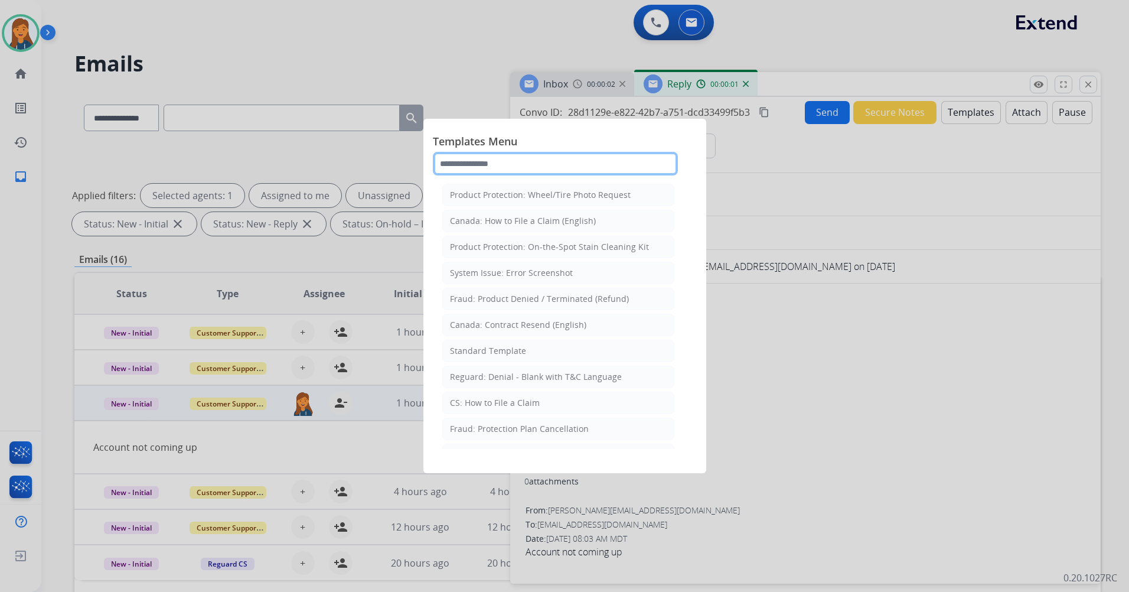
click at [586, 170] on input "text" at bounding box center [555, 164] width 245 height 24
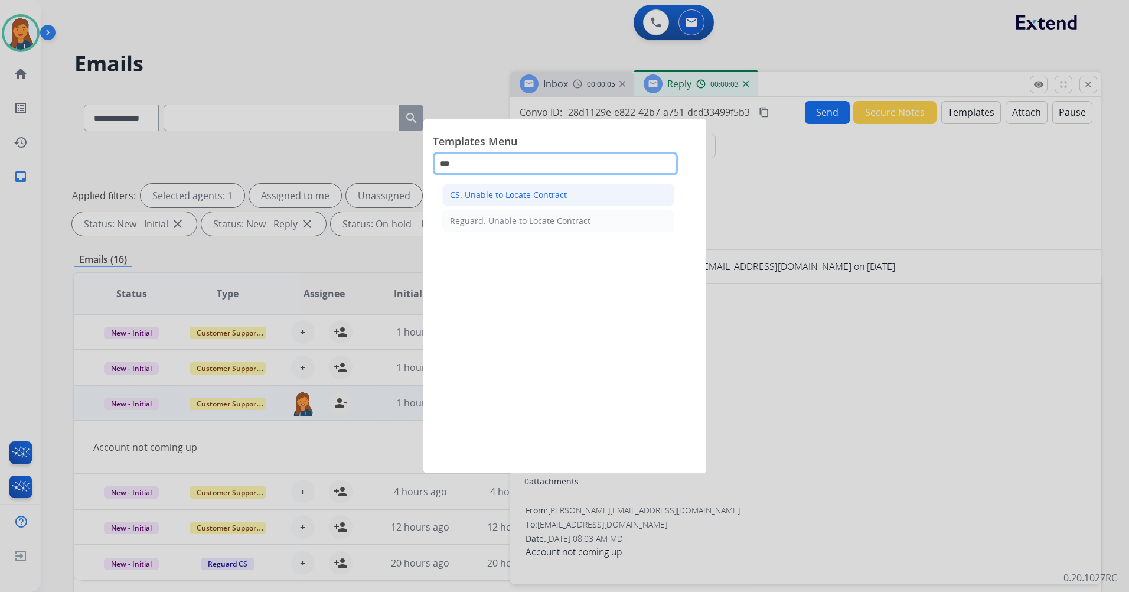
type input "***"
click at [551, 192] on div "CS: Unable to Locate Contract" at bounding box center [508, 195] width 117 height 12
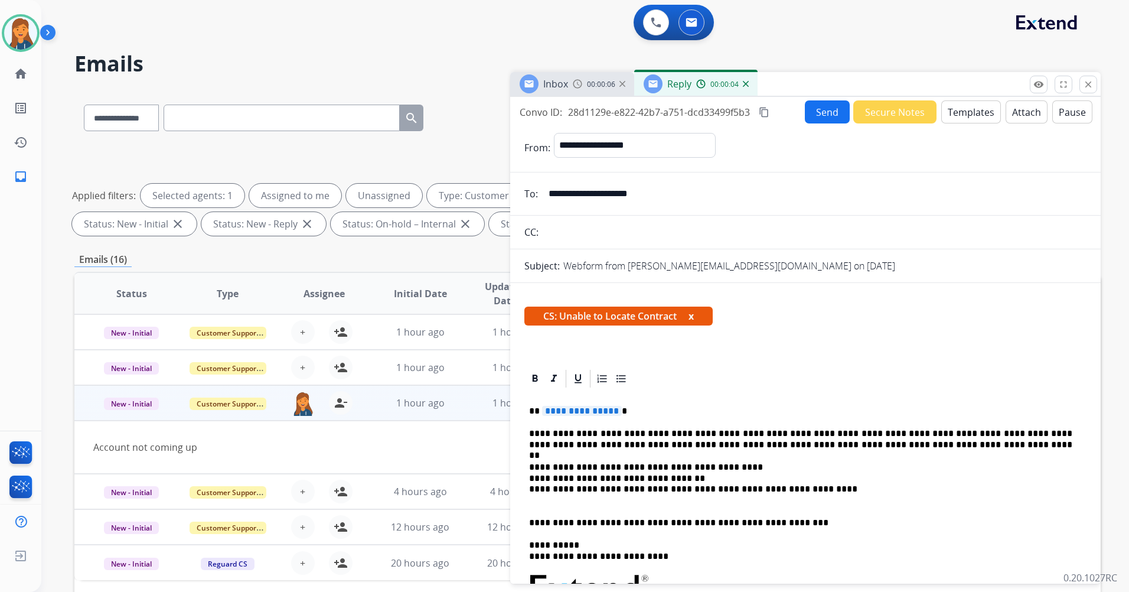
click at [563, 412] on span "**********" at bounding box center [582, 411] width 80 height 10
drag, startPoint x: 831, startPoint y: 94, endPoint x: 826, endPoint y: 104, distance: 11.4
click at [831, 94] on div "Inbox 00:00:09 Reply 00:00:07" at bounding box center [805, 84] width 591 height 25
click at [826, 104] on button "Send" at bounding box center [827, 111] width 45 height 23
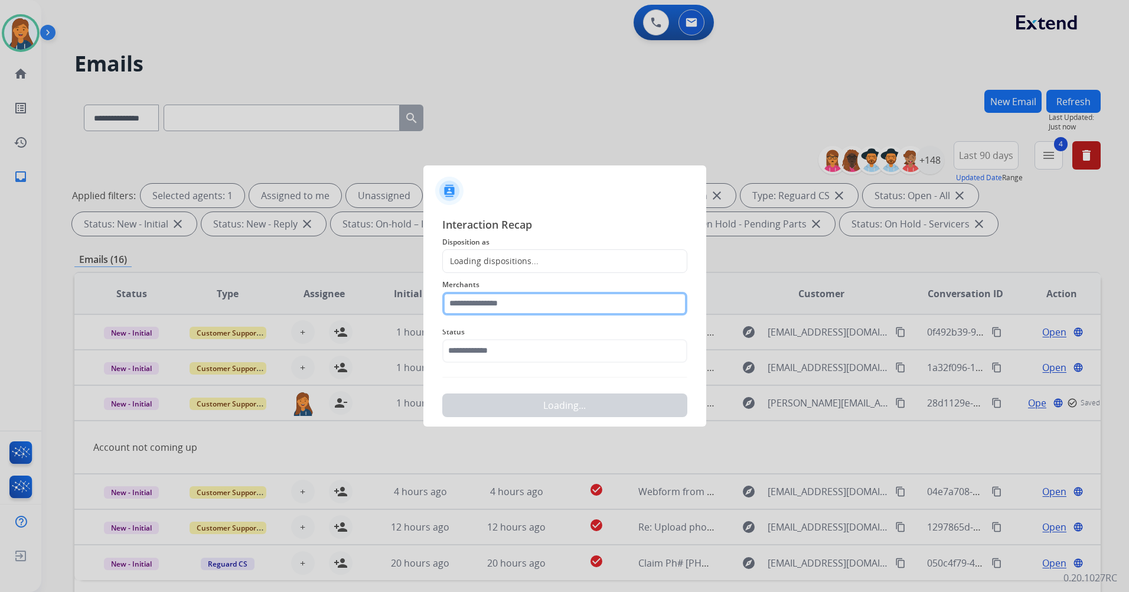
click at [514, 306] on input "text" at bounding box center [564, 304] width 245 height 24
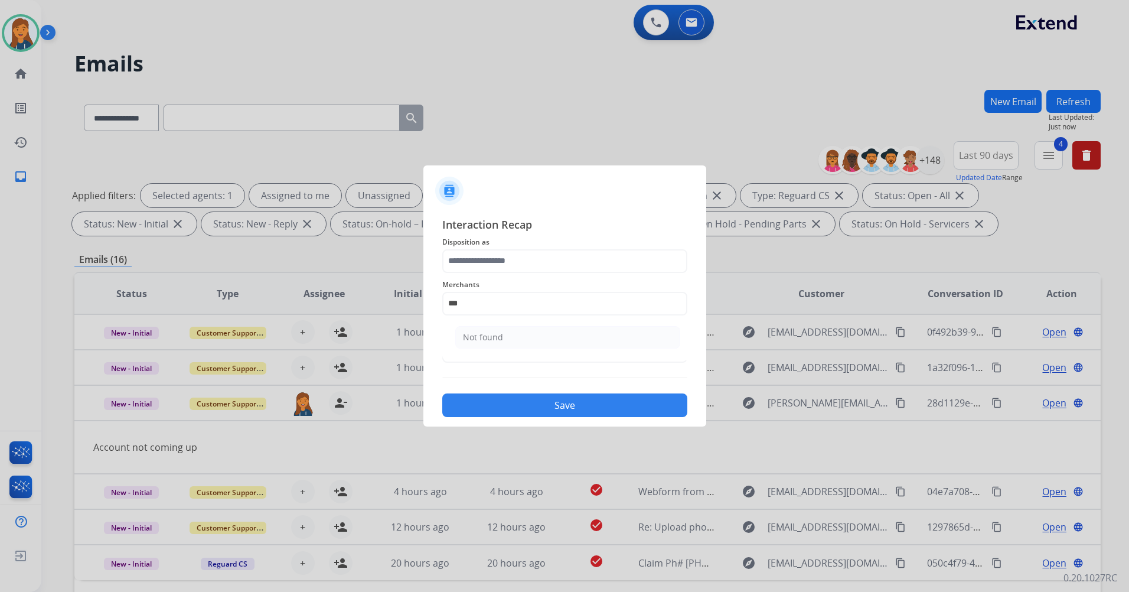
click at [475, 336] on div "Not found" at bounding box center [483, 337] width 40 height 12
type input "*********"
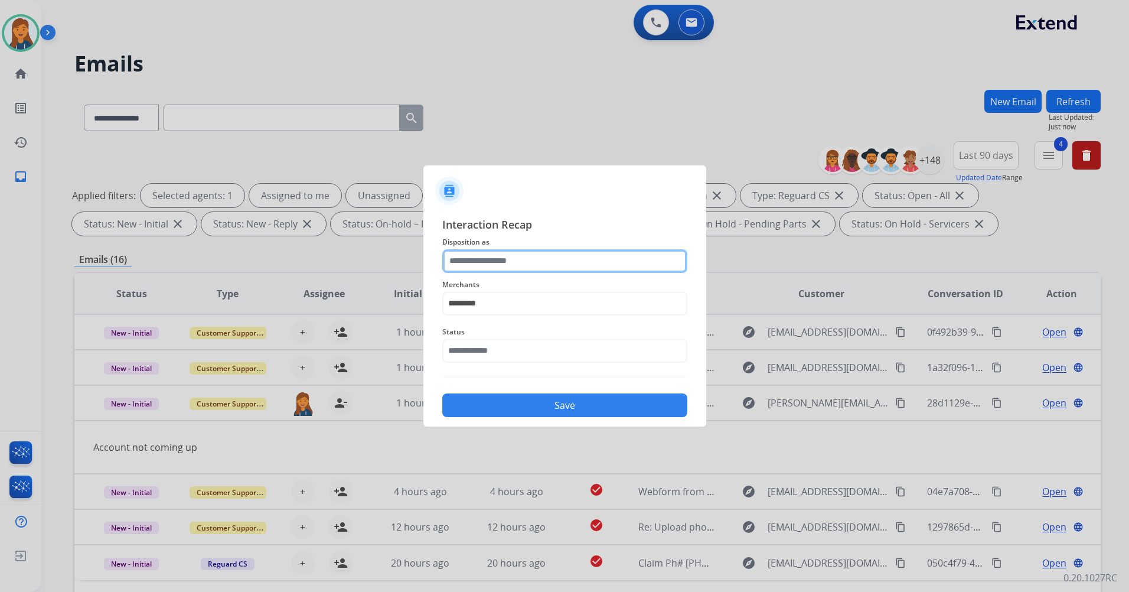
click at [467, 256] on input "text" at bounding box center [564, 261] width 245 height 24
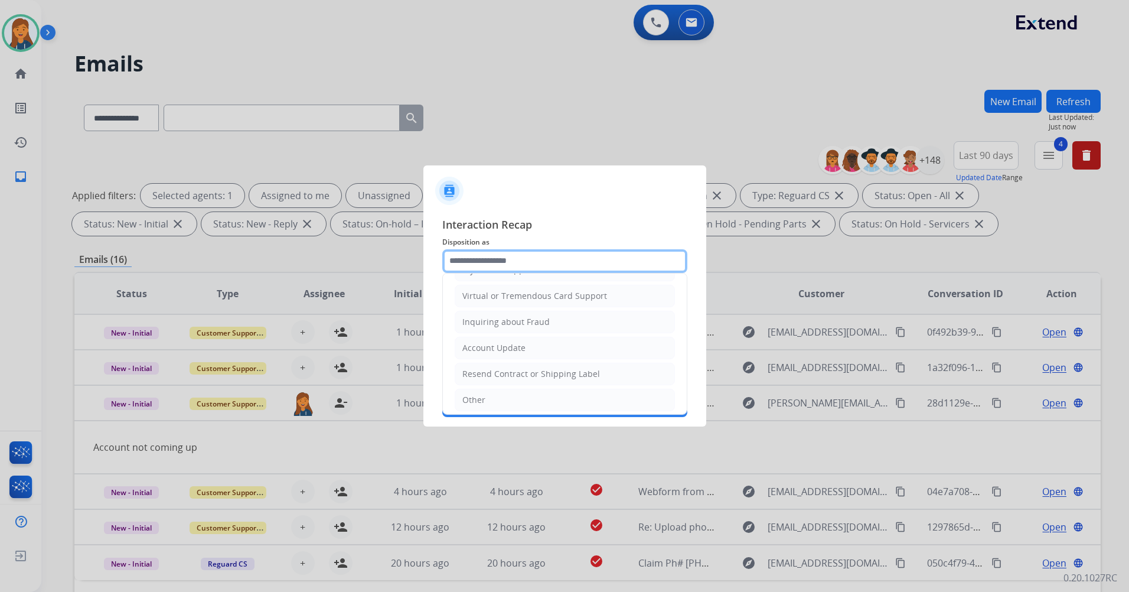
scroll to position [177, 0]
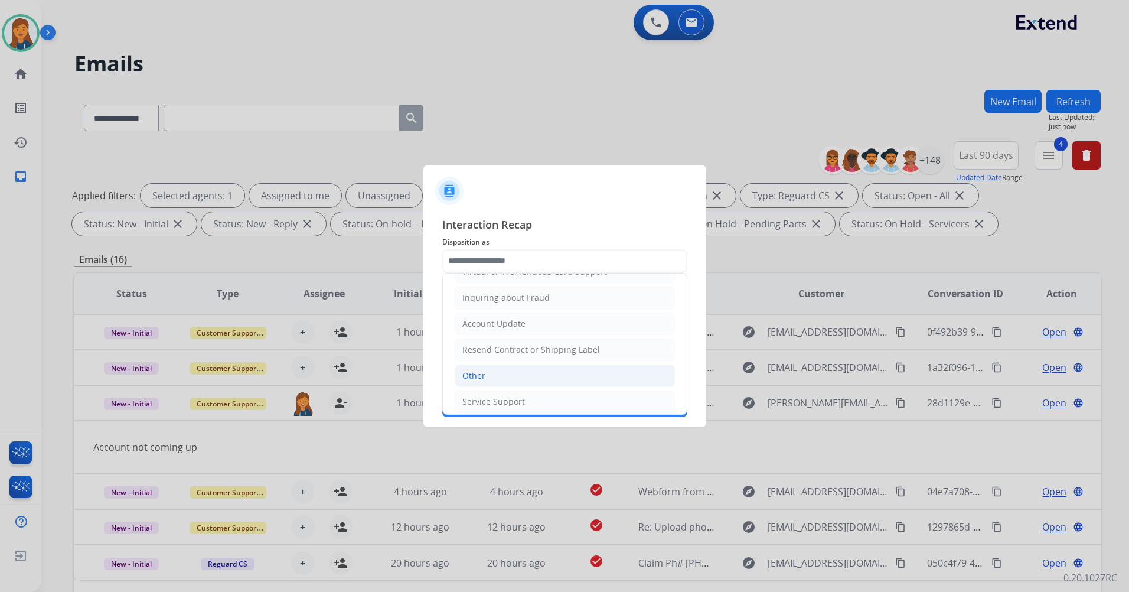
click at [476, 374] on div "Other" at bounding box center [473, 376] width 23 height 12
type input "*****"
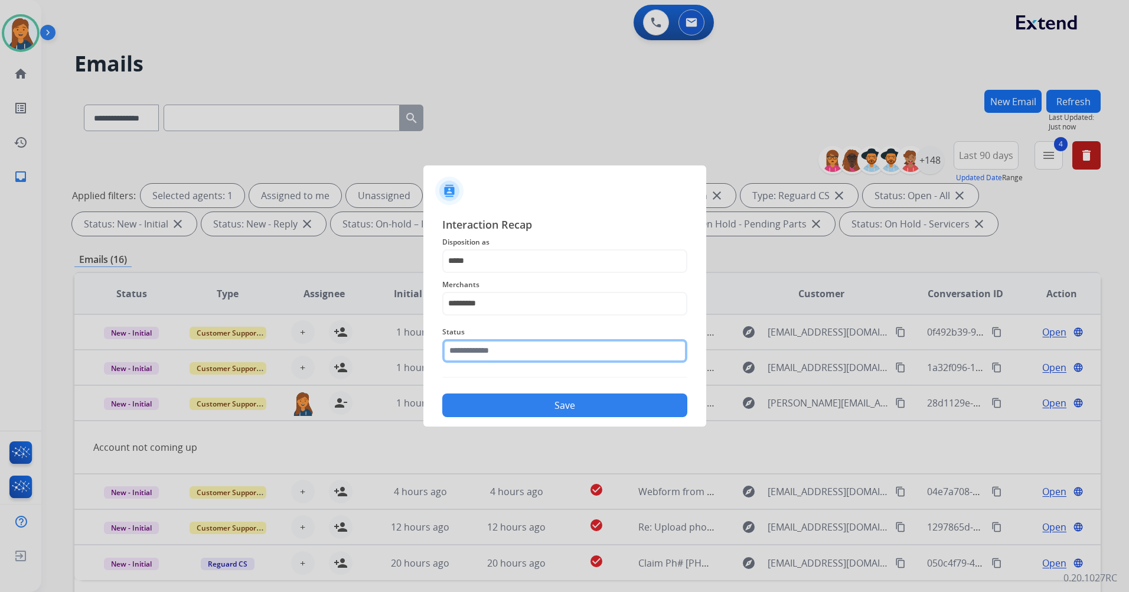
click at [477, 344] on input "text" at bounding box center [564, 351] width 245 height 24
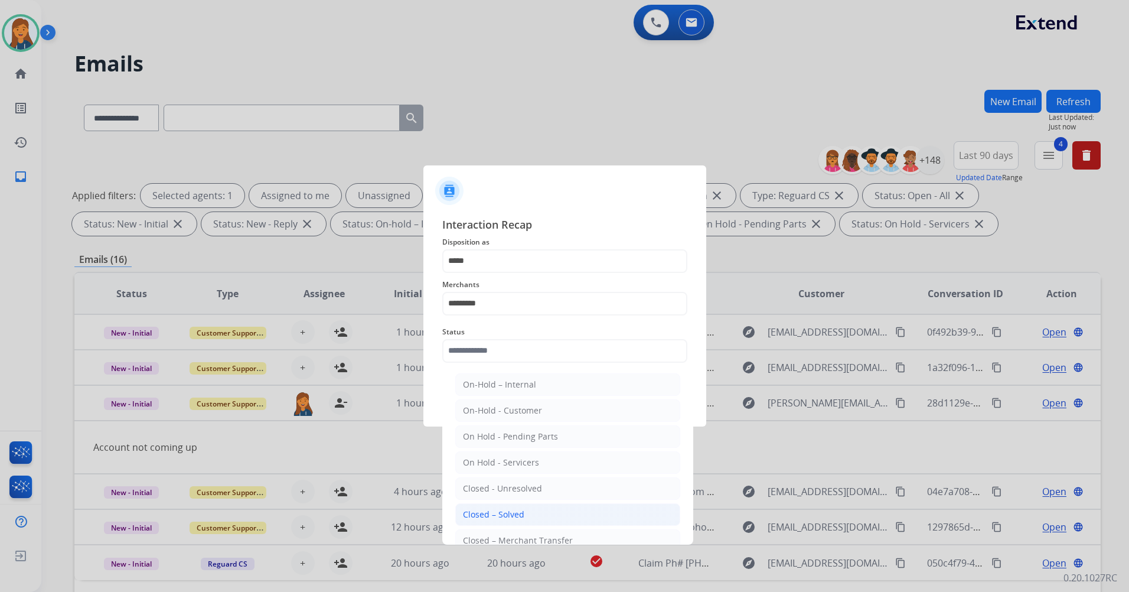
click at [501, 514] on div "Closed – Solved" at bounding box center [493, 514] width 61 height 12
type input "**********"
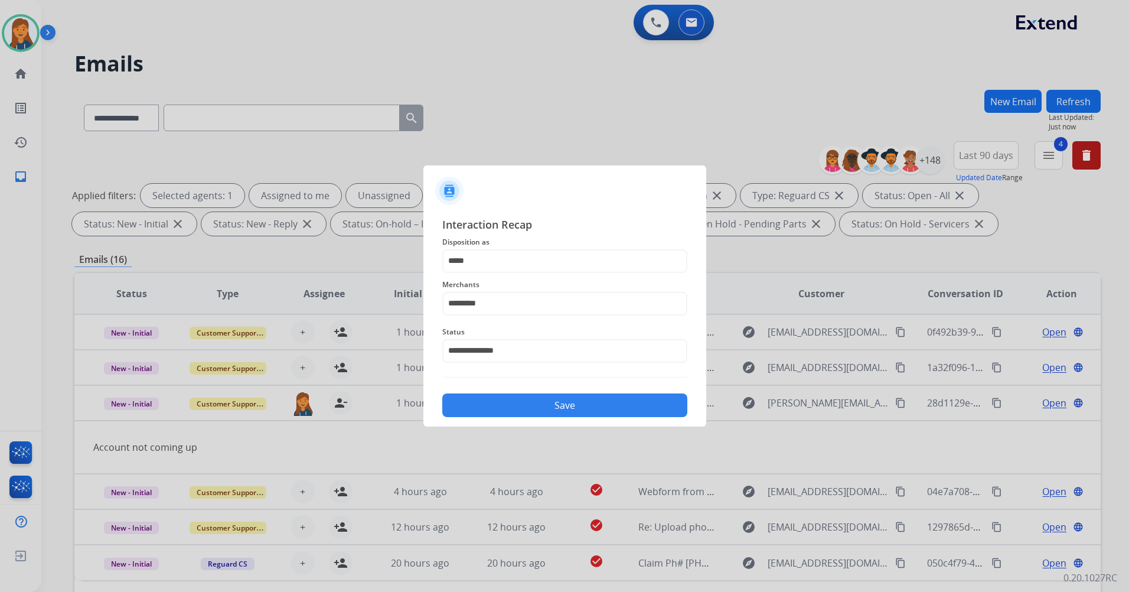
click at [504, 414] on button "Save" at bounding box center [564, 405] width 245 height 24
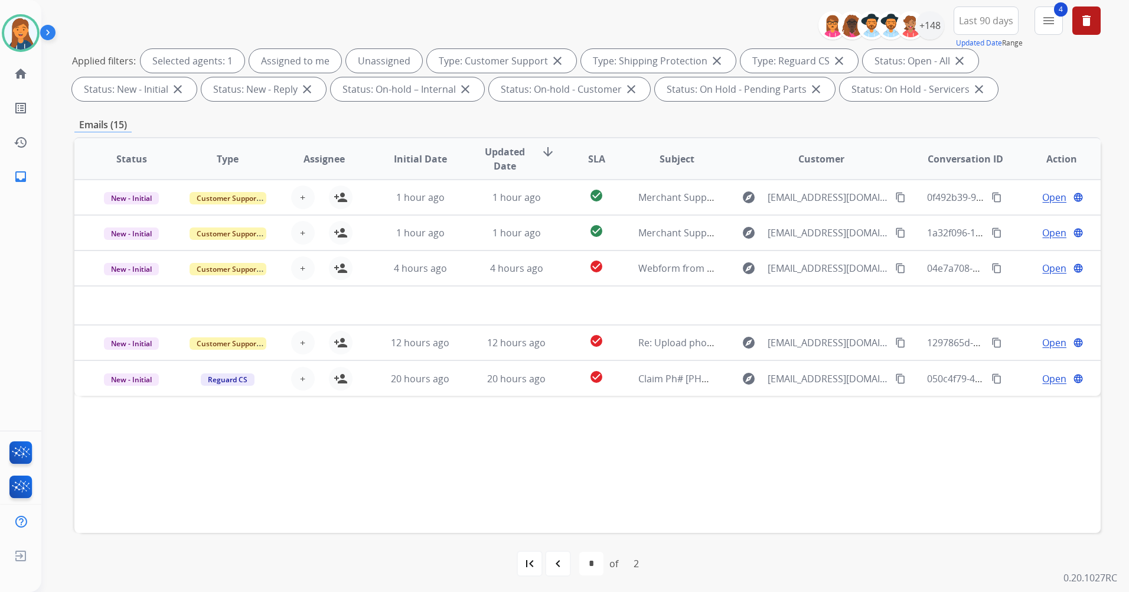
scroll to position [137, 0]
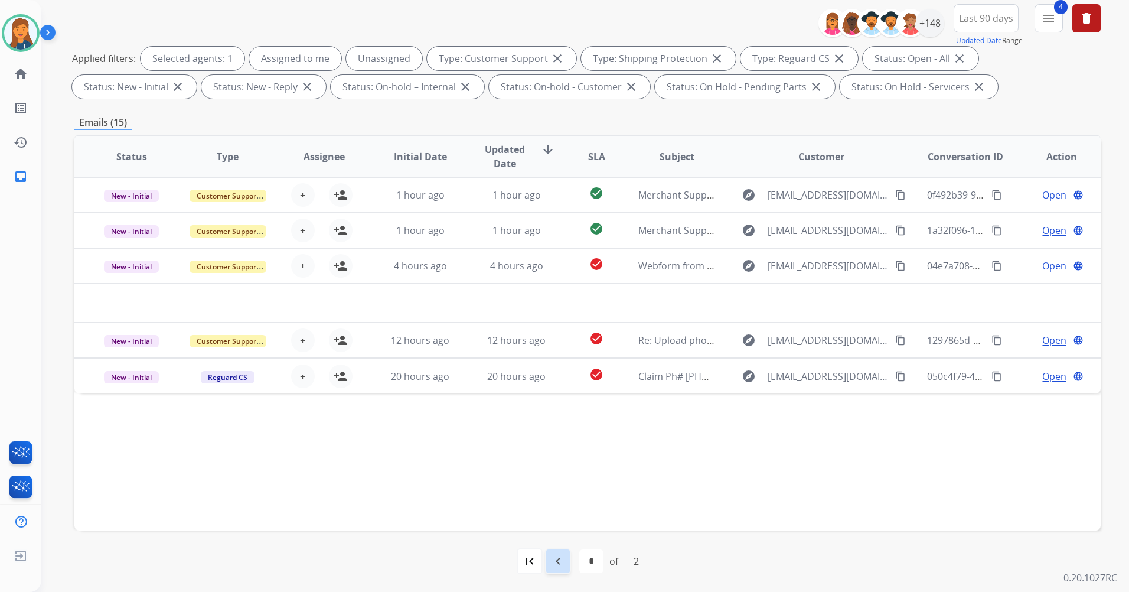
click at [562, 559] on mat-icon "navigate_before" at bounding box center [558, 561] width 14 height 14
select select "*"
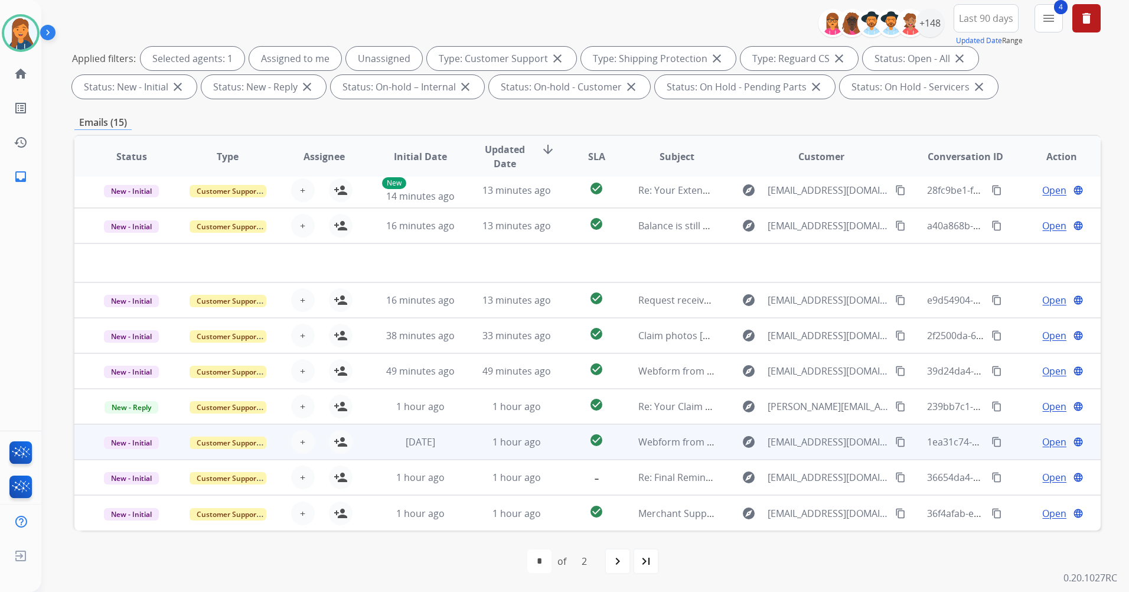
click at [662, 430] on td "Webform from Z.spadafore16@gmail.com on 09/21/2025" at bounding box center [667, 441] width 96 height 35
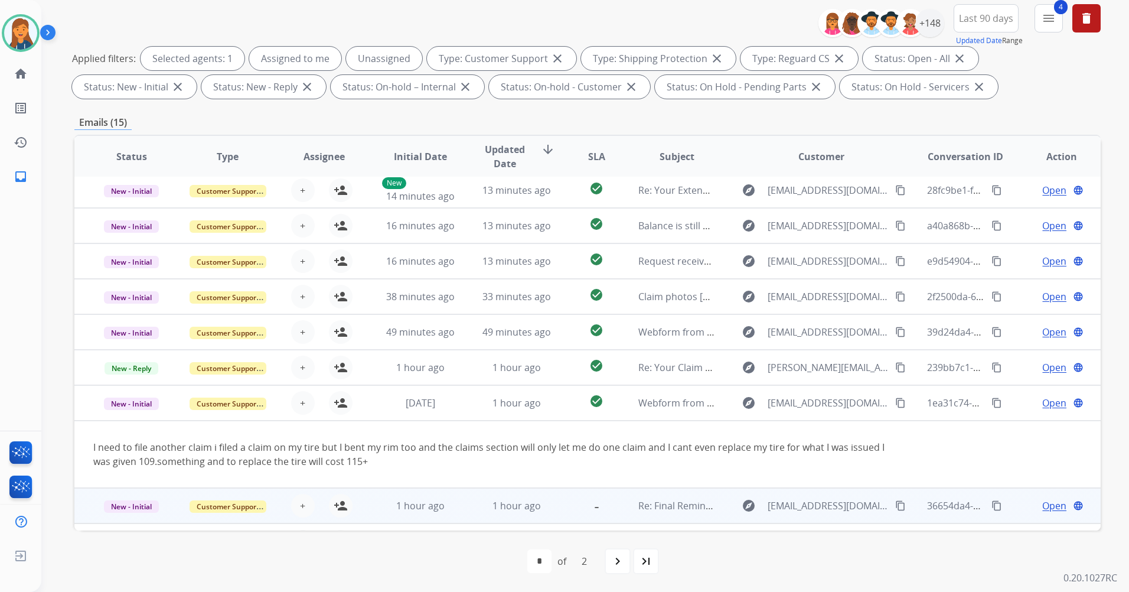
scroll to position [68, 0]
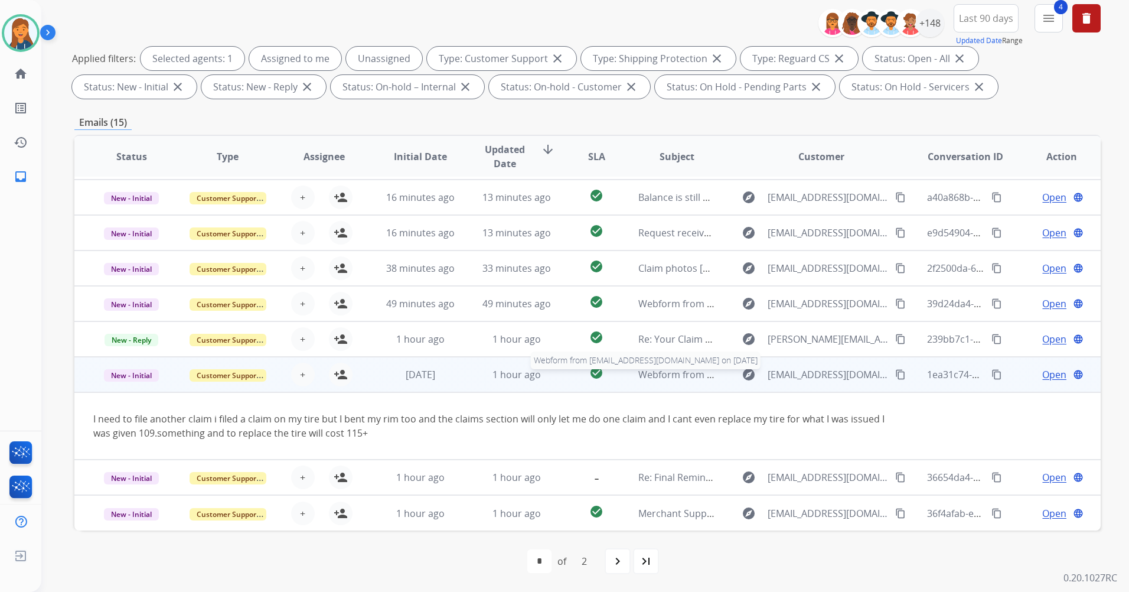
click at [669, 374] on span "Webform from Z.spadafore16@gmail.com on 09/21/2025" at bounding box center [772, 374] width 268 height 13
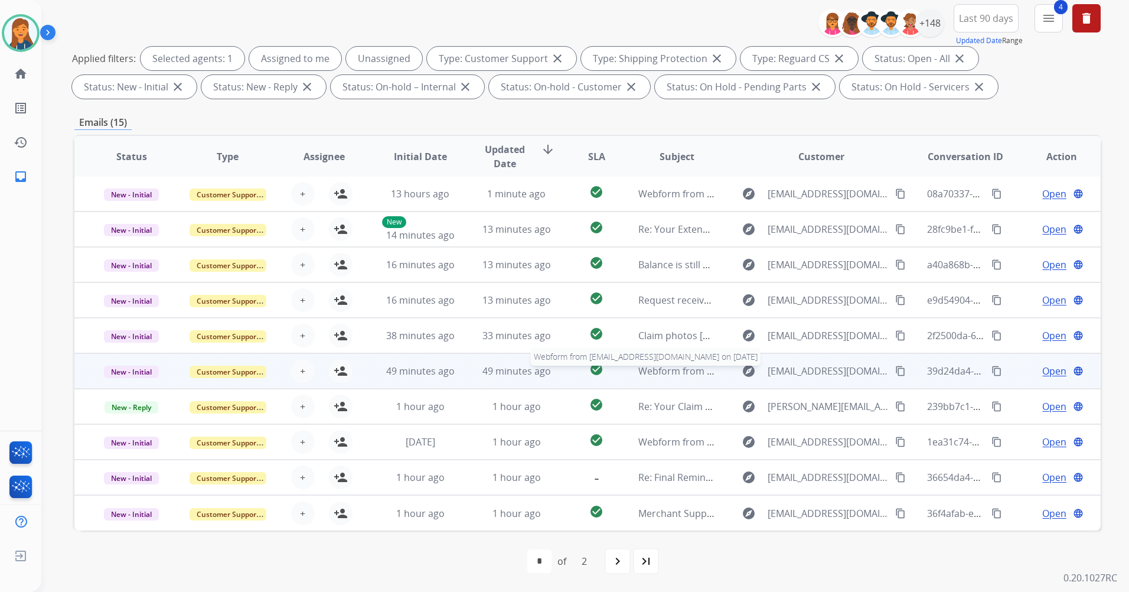
click at [663, 369] on span "Webform from amstation93@gmail.com on 09/22/2025" at bounding box center [772, 370] width 268 height 13
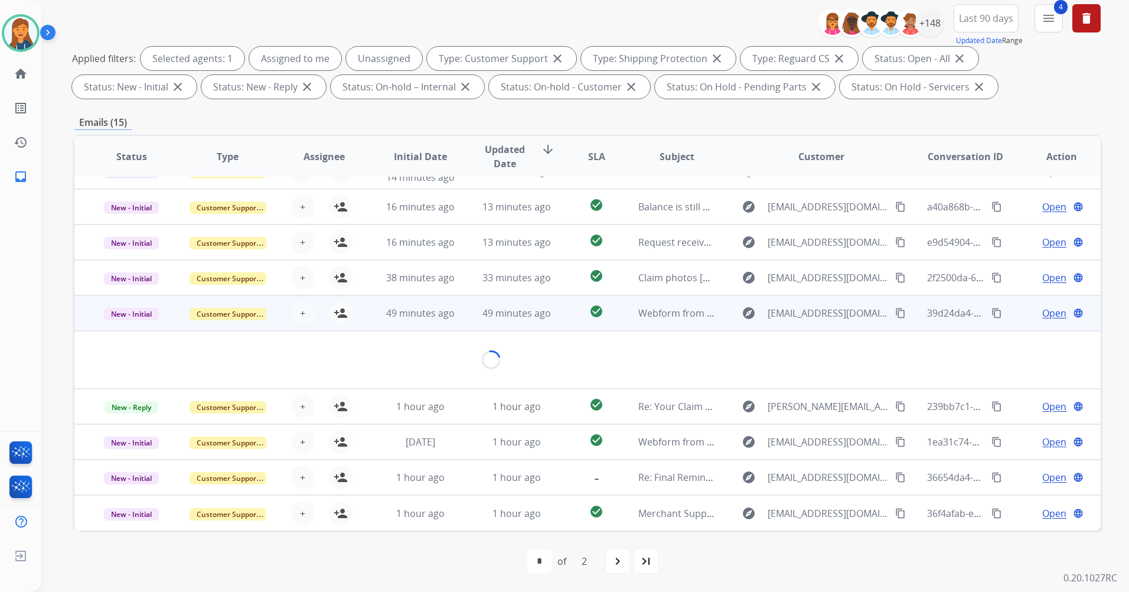
scroll to position [68, 0]
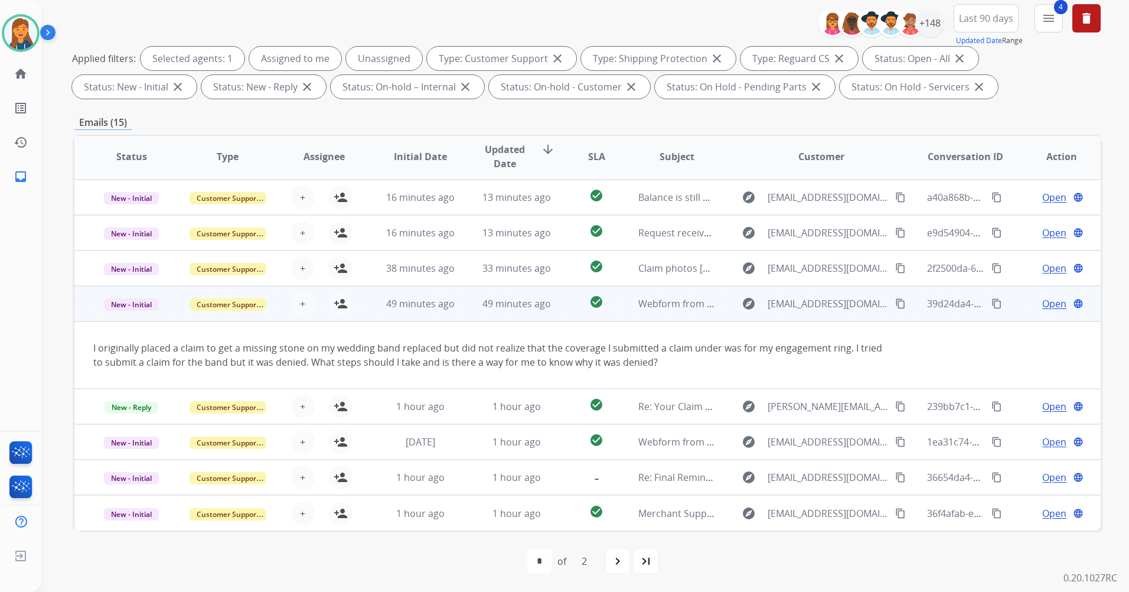
click at [895, 304] on mat-icon "content_copy" at bounding box center [900, 303] width 11 height 11
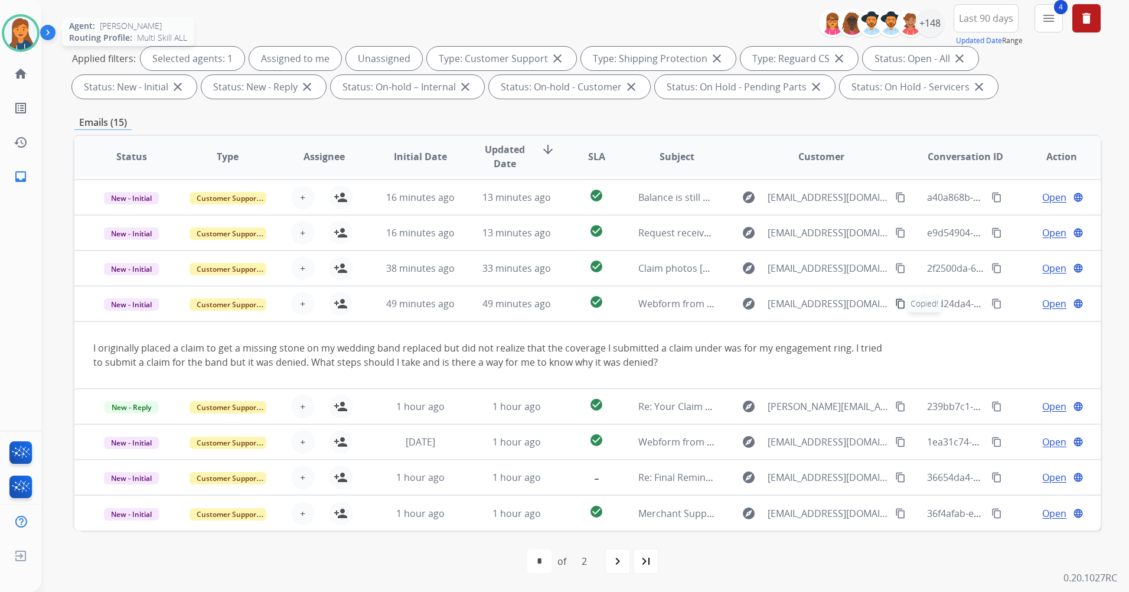
click at [17, 41] on img at bounding box center [20, 33] width 33 height 33
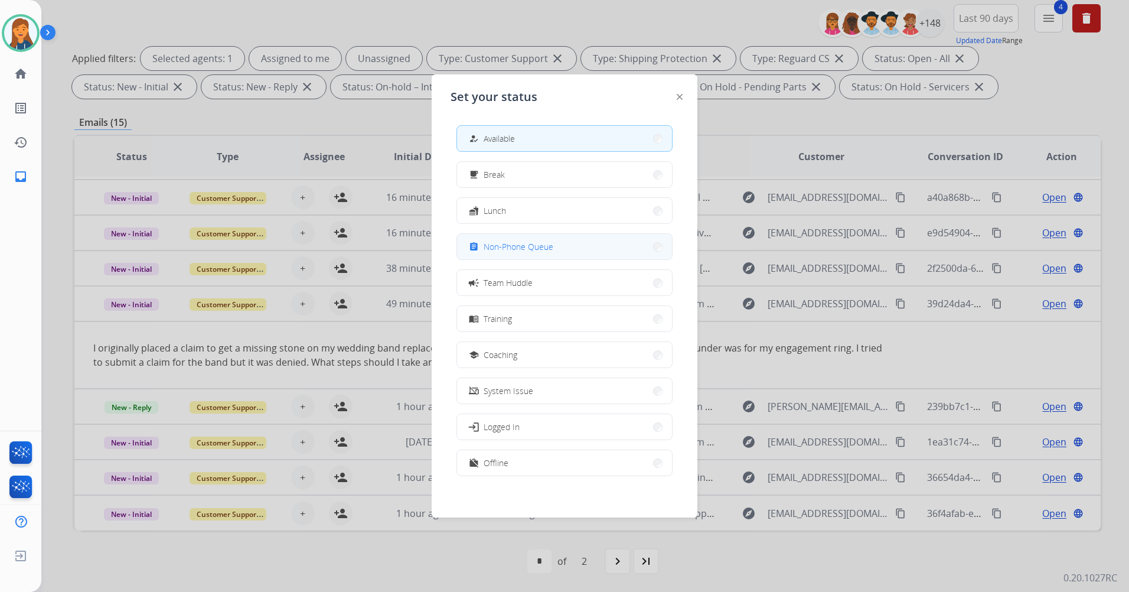
click at [507, 240] on div "assignment Non-Phone Queue" at bounding box center [510, 247] width 87 height 14
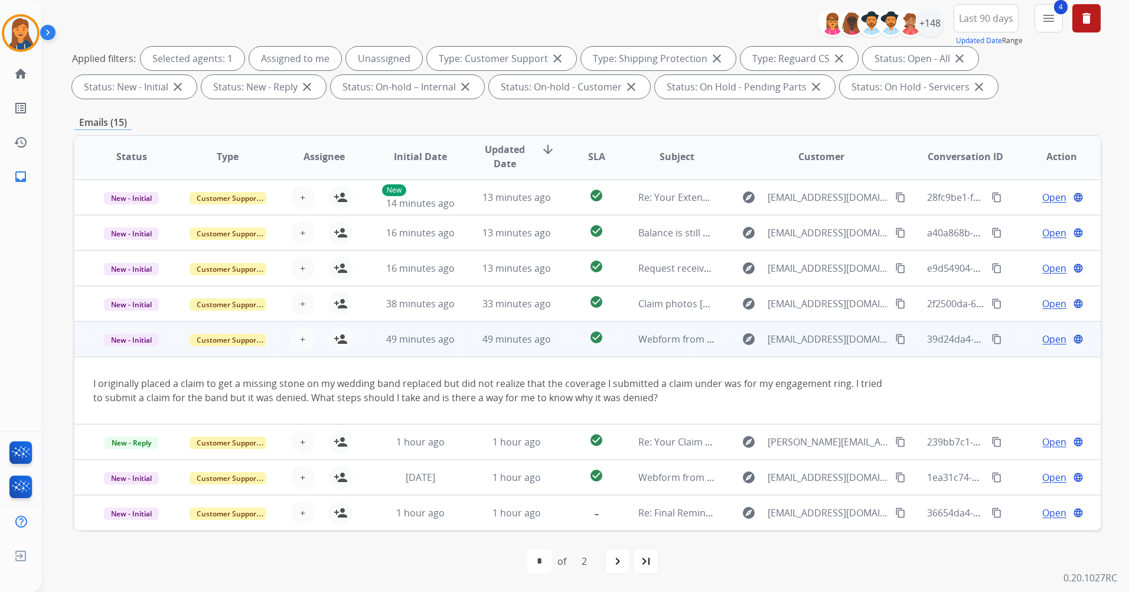
scroll to position [0, 0]
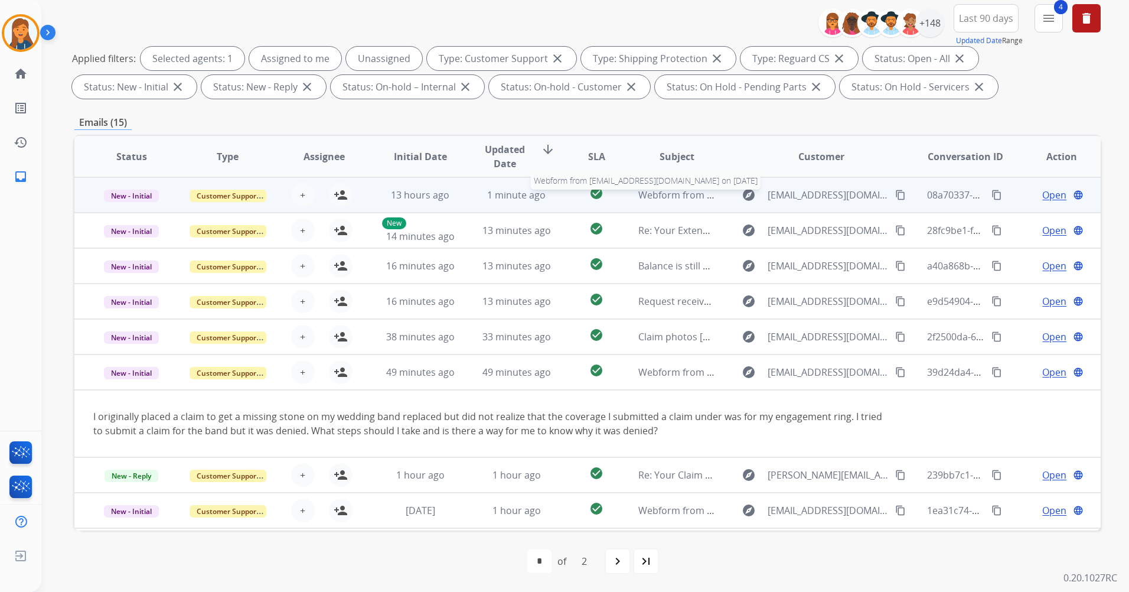
click at [662, 200] on span "Webform from pablolink1825@gmail.com on 09/22/2025" at bounding box center [772, 194] width 268 height 13
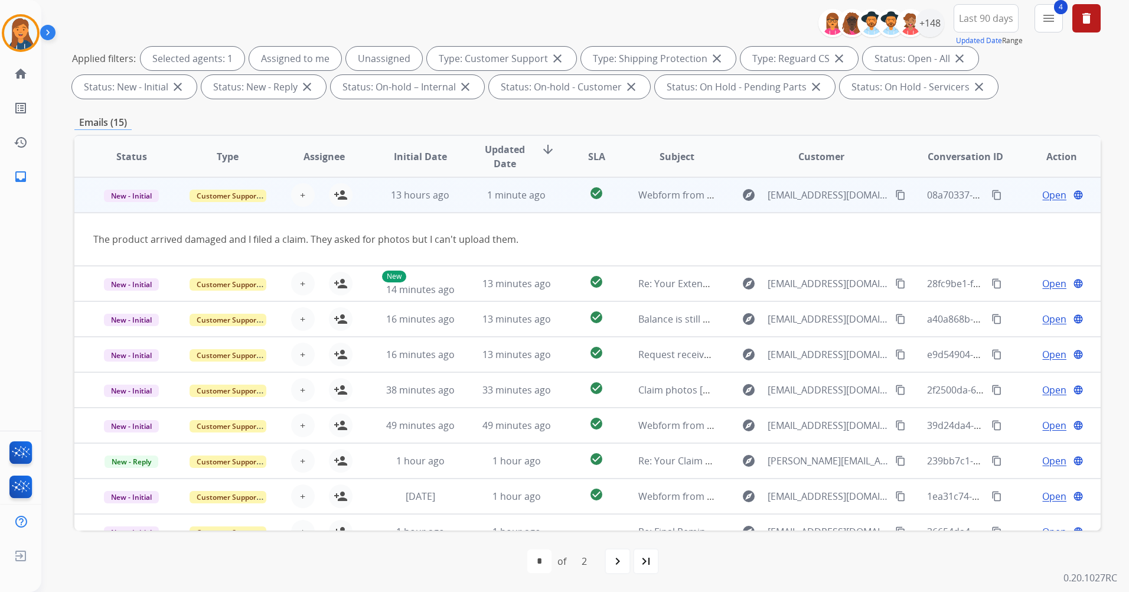
click at [895, 194] on mat-icon "content_copy" at bounding box center [900, 195] width 11 height 11
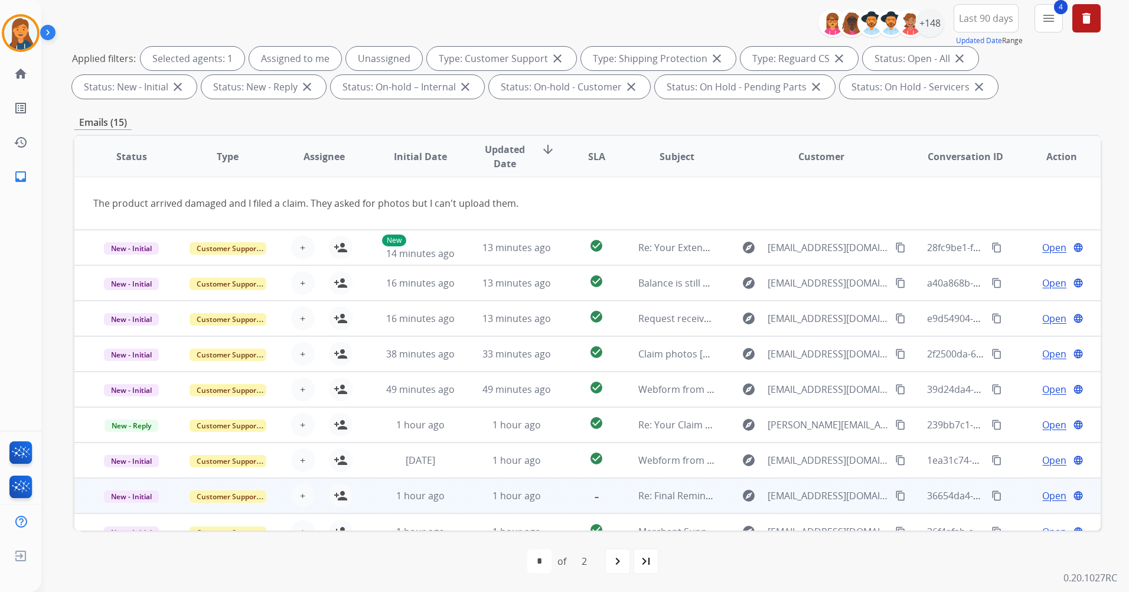
scroll to position [54, 0]
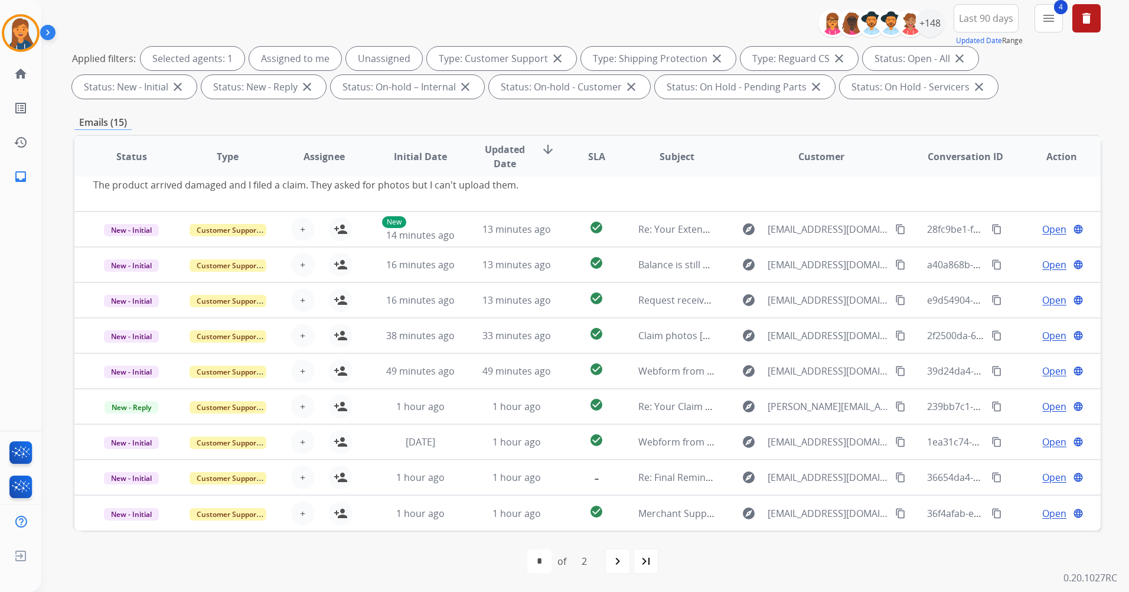
drag, startPoint x: 27, startPoint y: 32, endPoint x: 47, endPoint y: 38, distance: 20.2
click at [27, 32] on img at bounding box center [20, 33] width 33 height 33
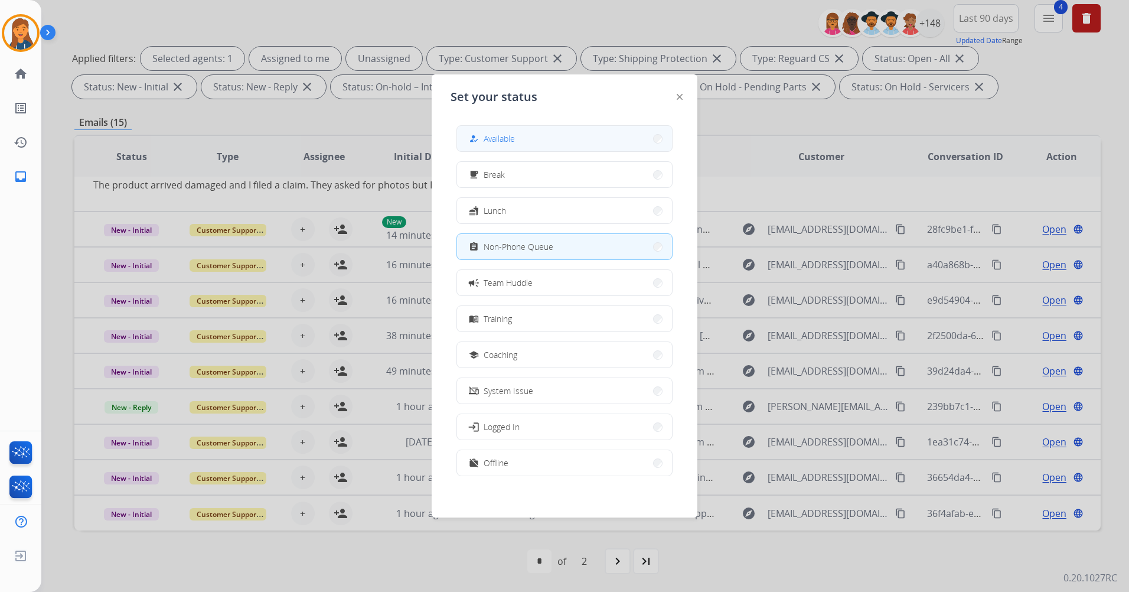
click at [495, 145] on div "how_to_reg Available" at bounding box center [491, 139] width 48 height 14
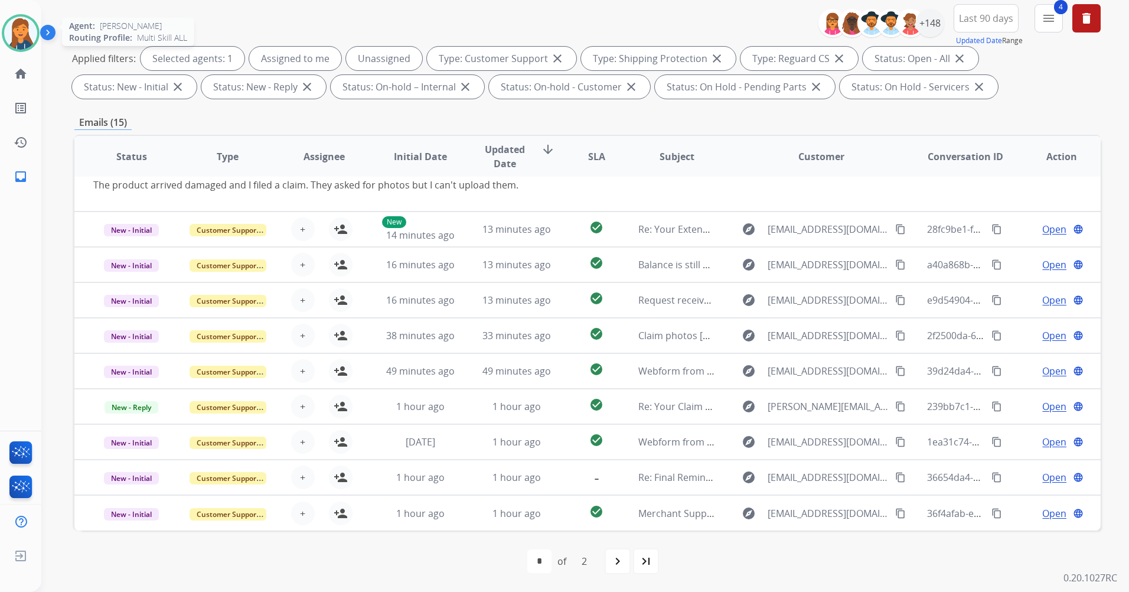
click at [21, 35] on img at bounding box center [20, 33] width 33 height 33
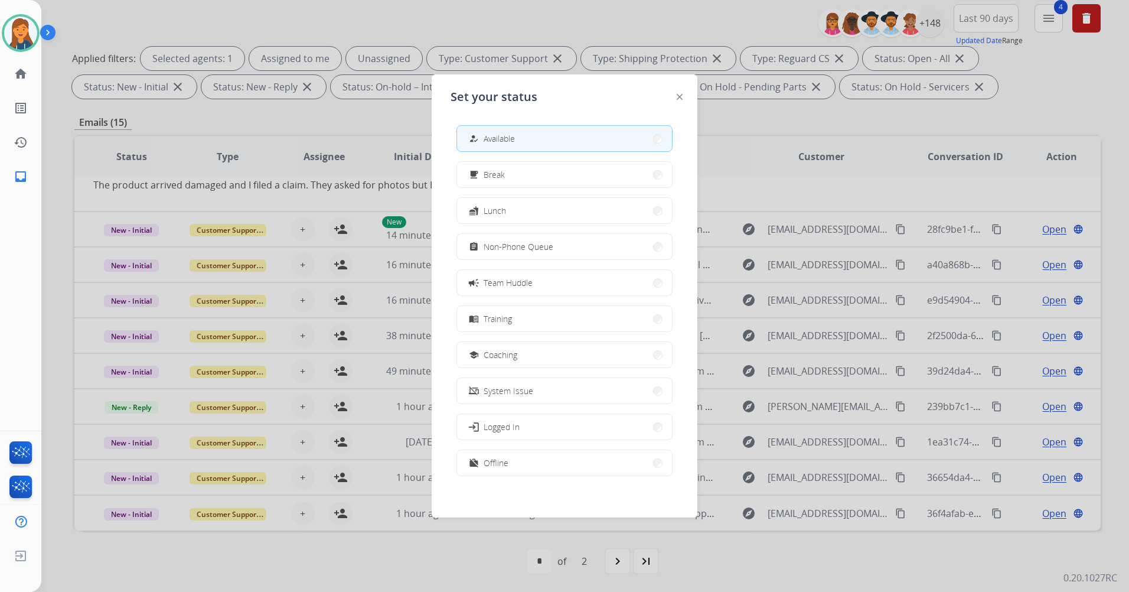
click at [1013, 98] on div at bounding box center [564, 296] width 1129 height 592
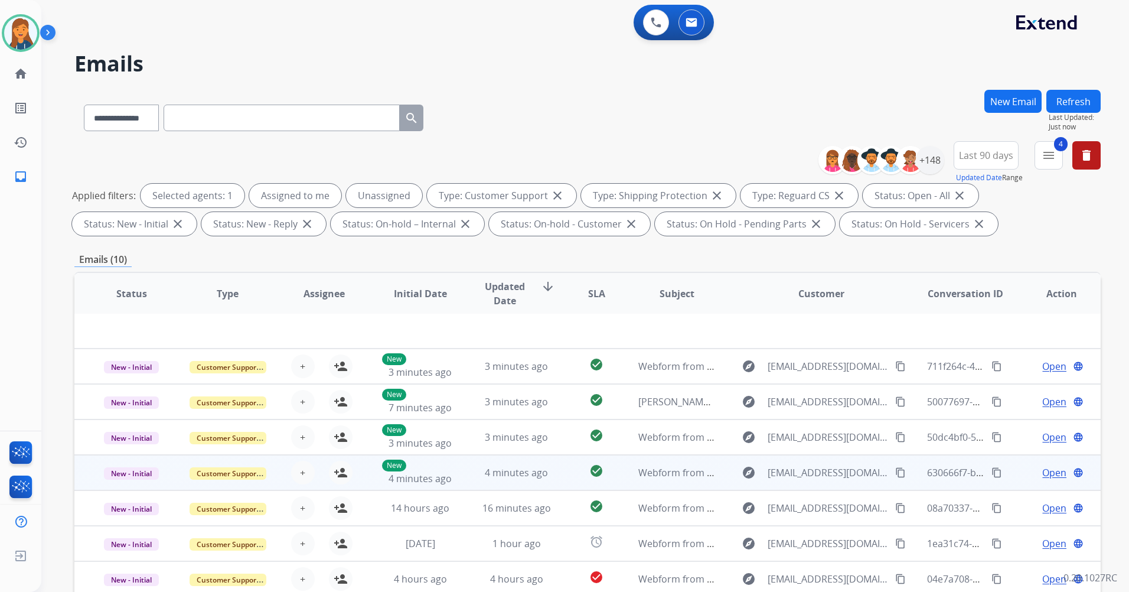
scroll to position [137, 0]
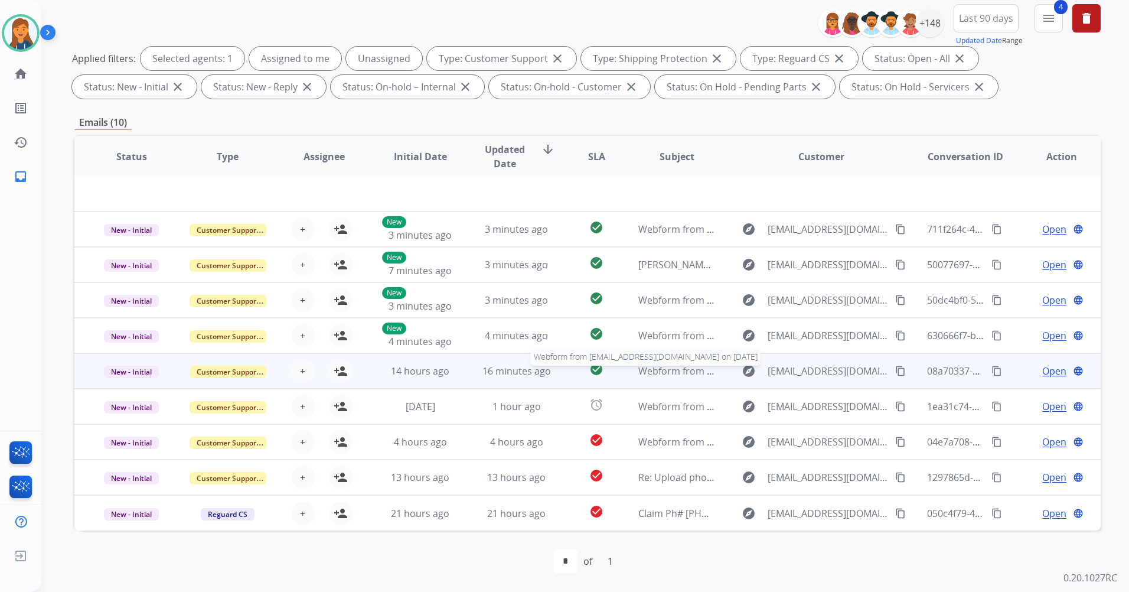
click at [661, 373] on span "Webform from pablolink1825@gmail.com on 09/22/2025" at bounding box center [772, 370] width 268 height 13
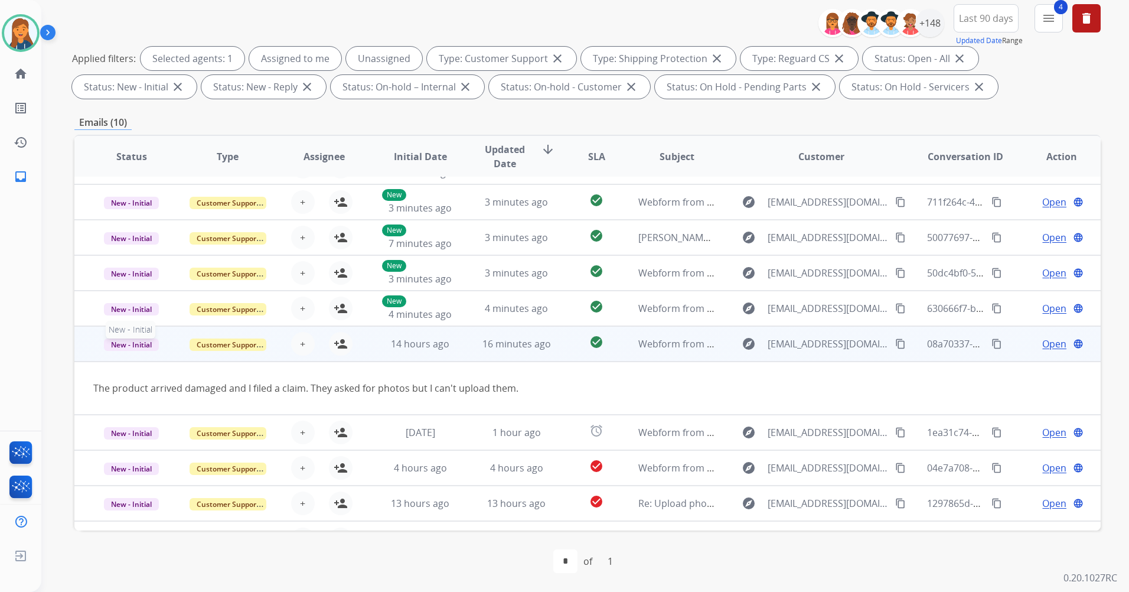
scroll to position [0, 0]
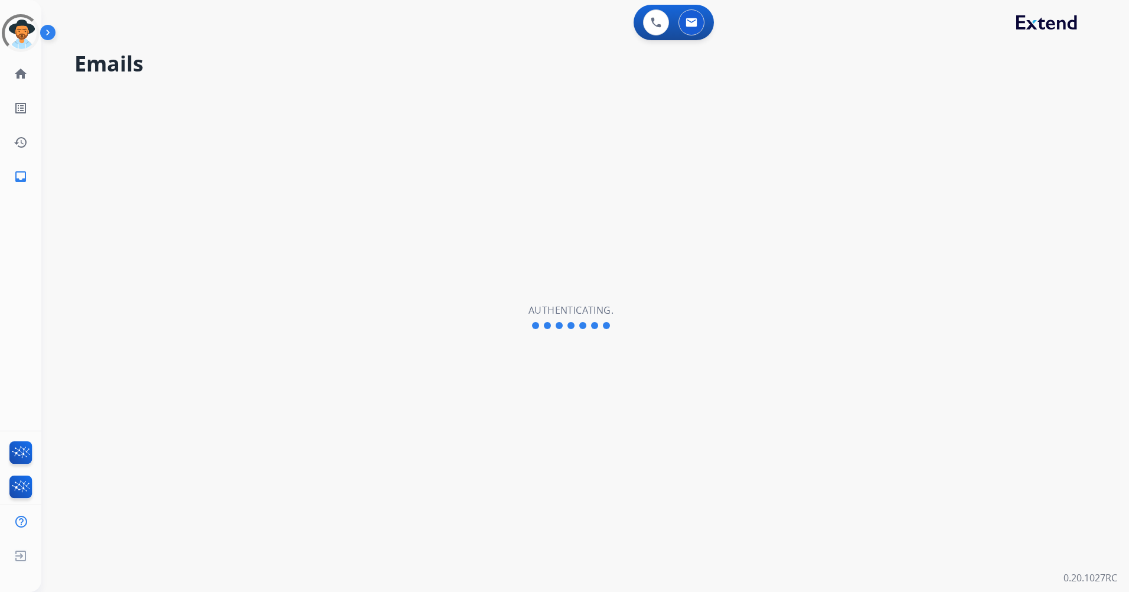
select select "**********"
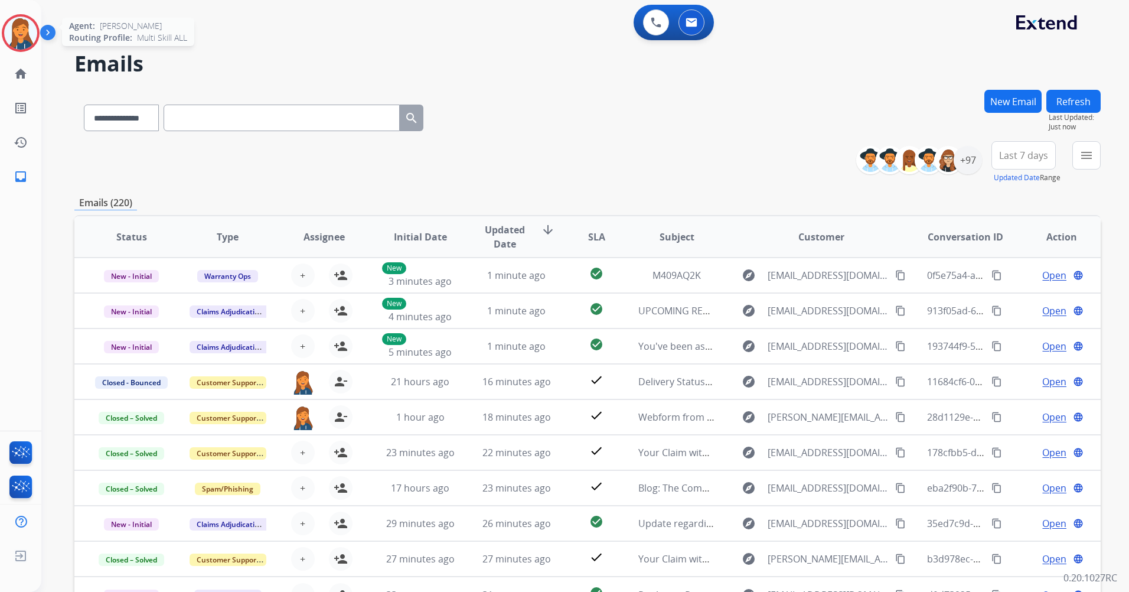
click at [5, 38] on img at bounding box center [20, 33] width 33 height 33
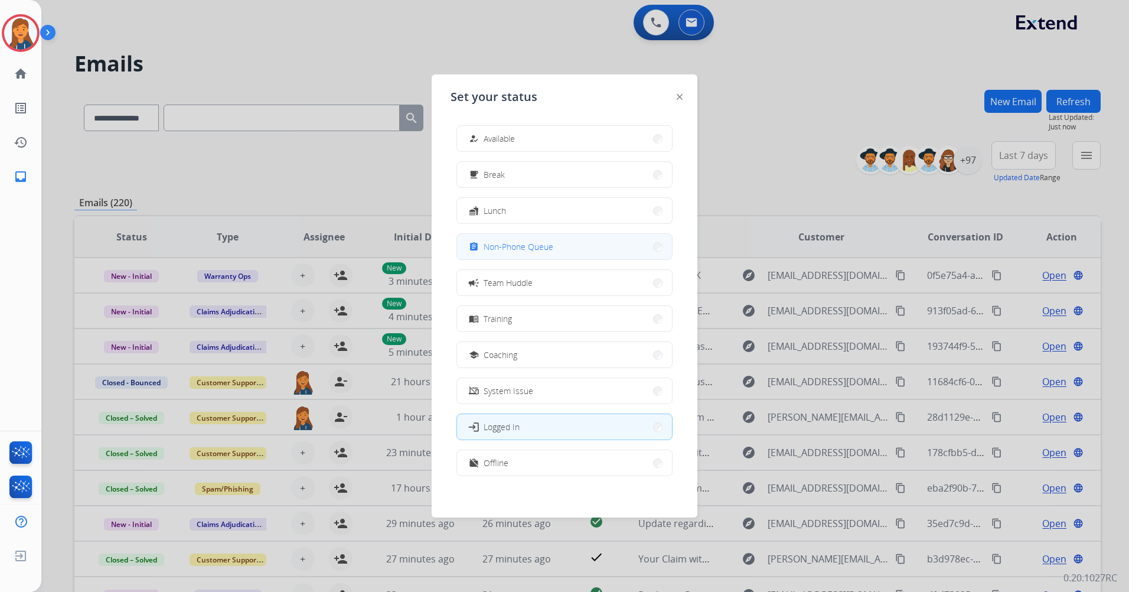
click at [497, 246] on span "Non-Phone Queue" at bounding box center [519, 246] width 70 height 12
